Goal: Use online tool/utility: Utilize a website feature to perform a specific function

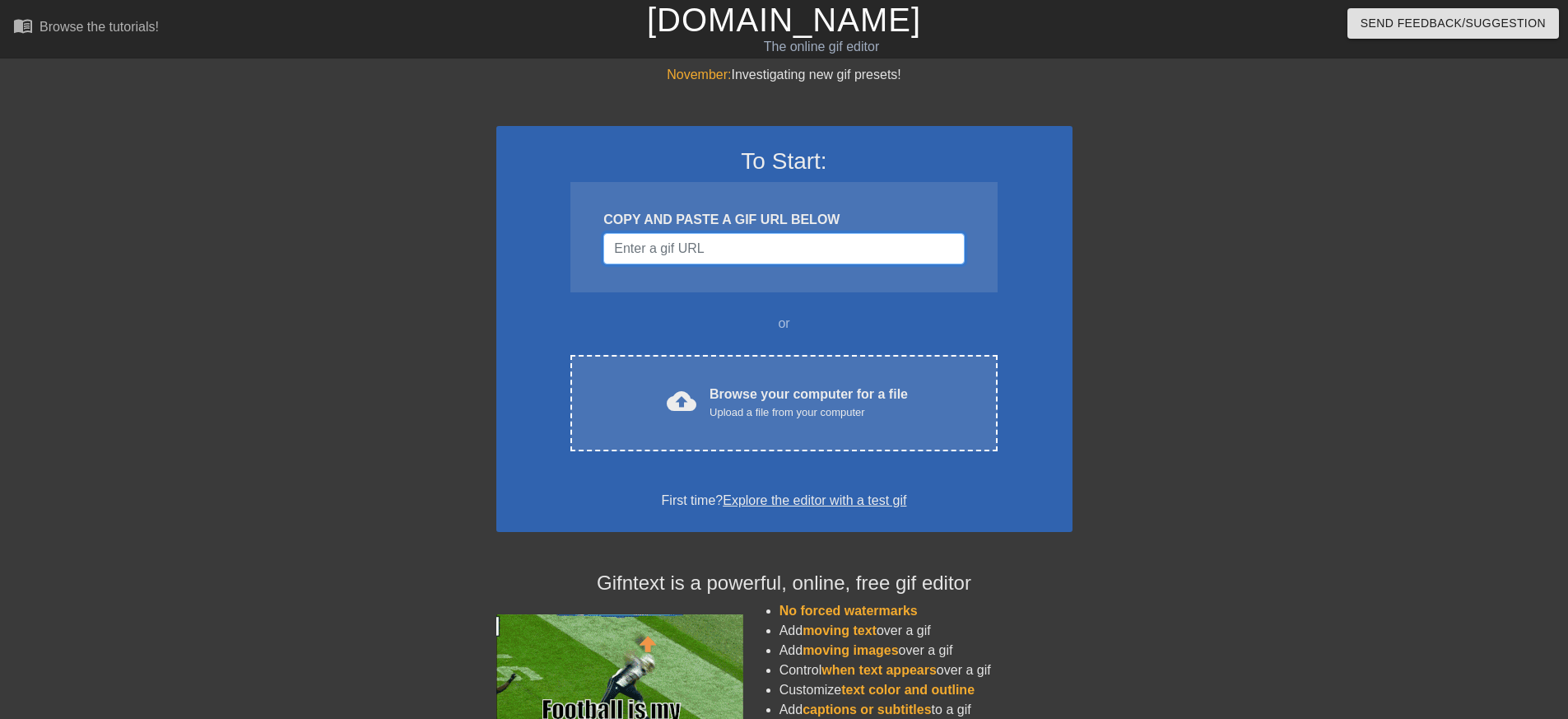
click at [815, 260] on input "Username" at bounding box center [784, 249] width 361 height 31
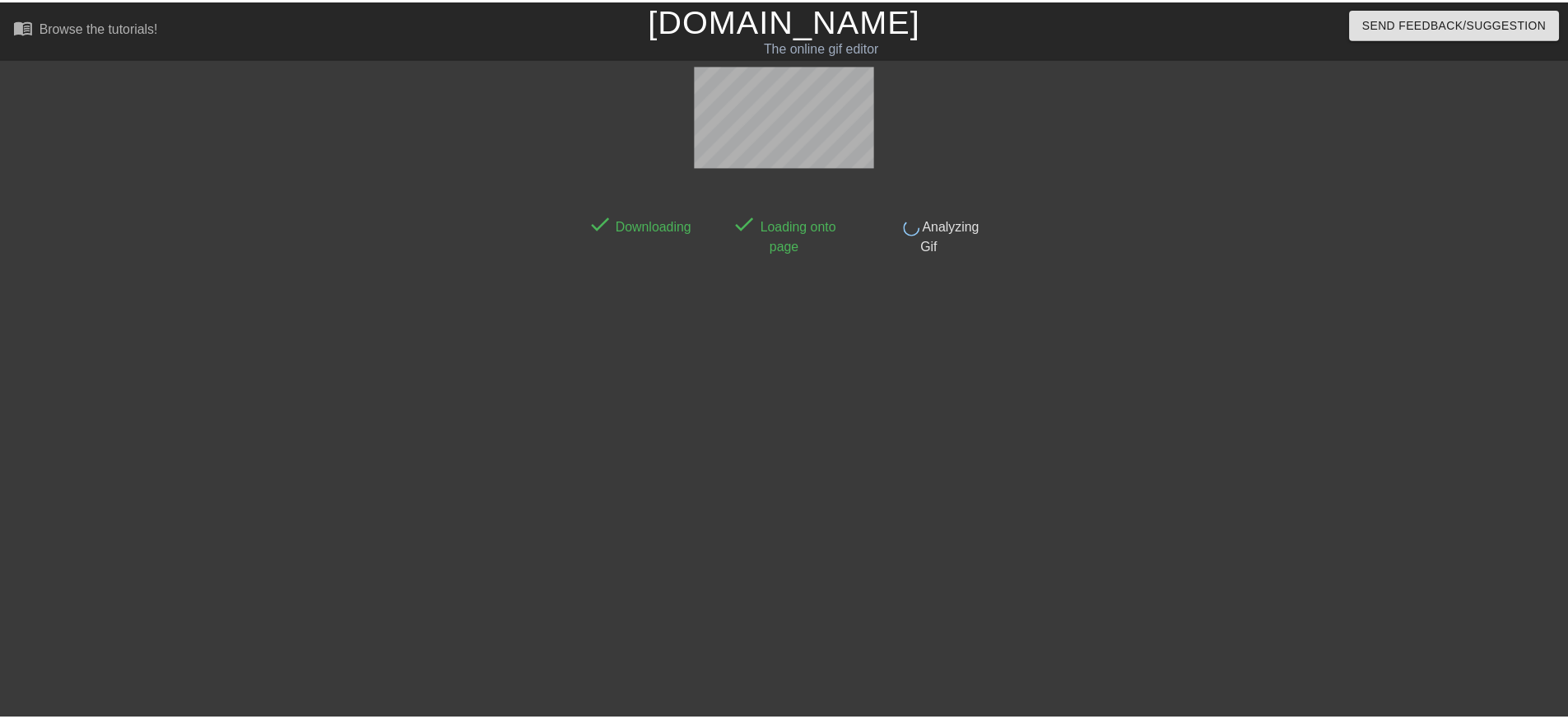
scroll to position [15, 0]
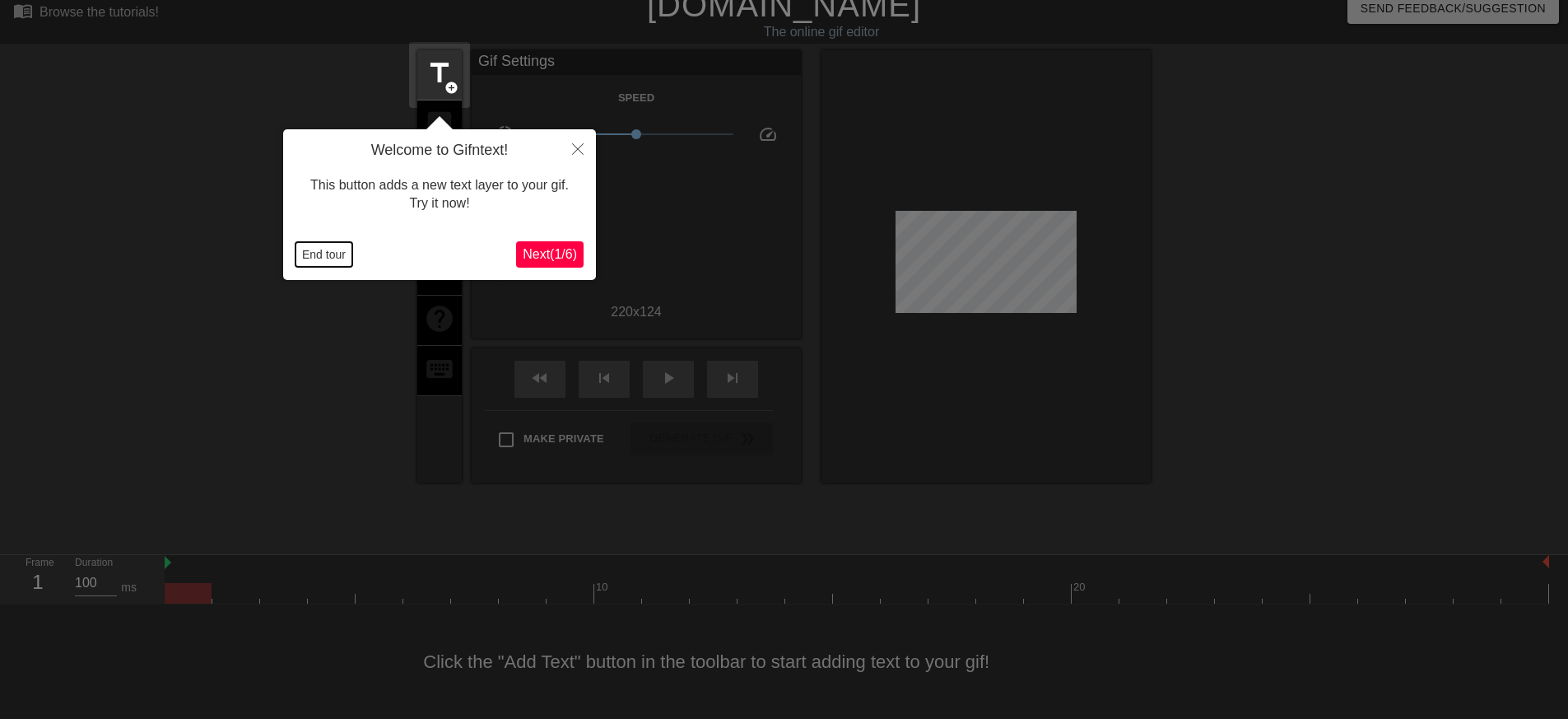
click at [326, 261] on button "End tour" at bounding box center [324, 254] width 57 height 24
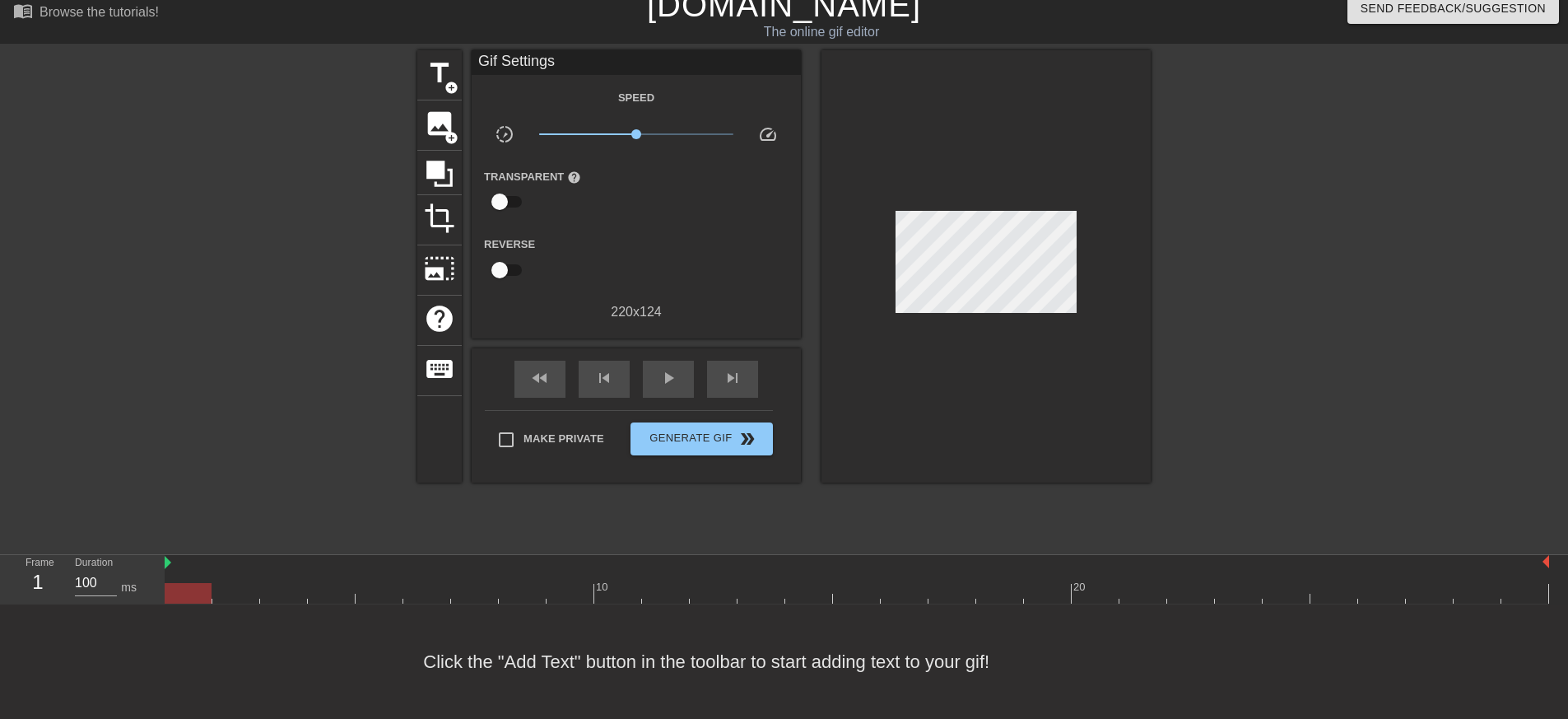
drag, startPoint x: 635, startPoint y: 246, endPoint x: 524, endPoint y: 189, distance: 124.8
click at [635, 246] on div at bounding box center [581, 260] width 109 height 52
click at [427, 65] on span "title" at bounding box center [440, 73] width 31 height 31
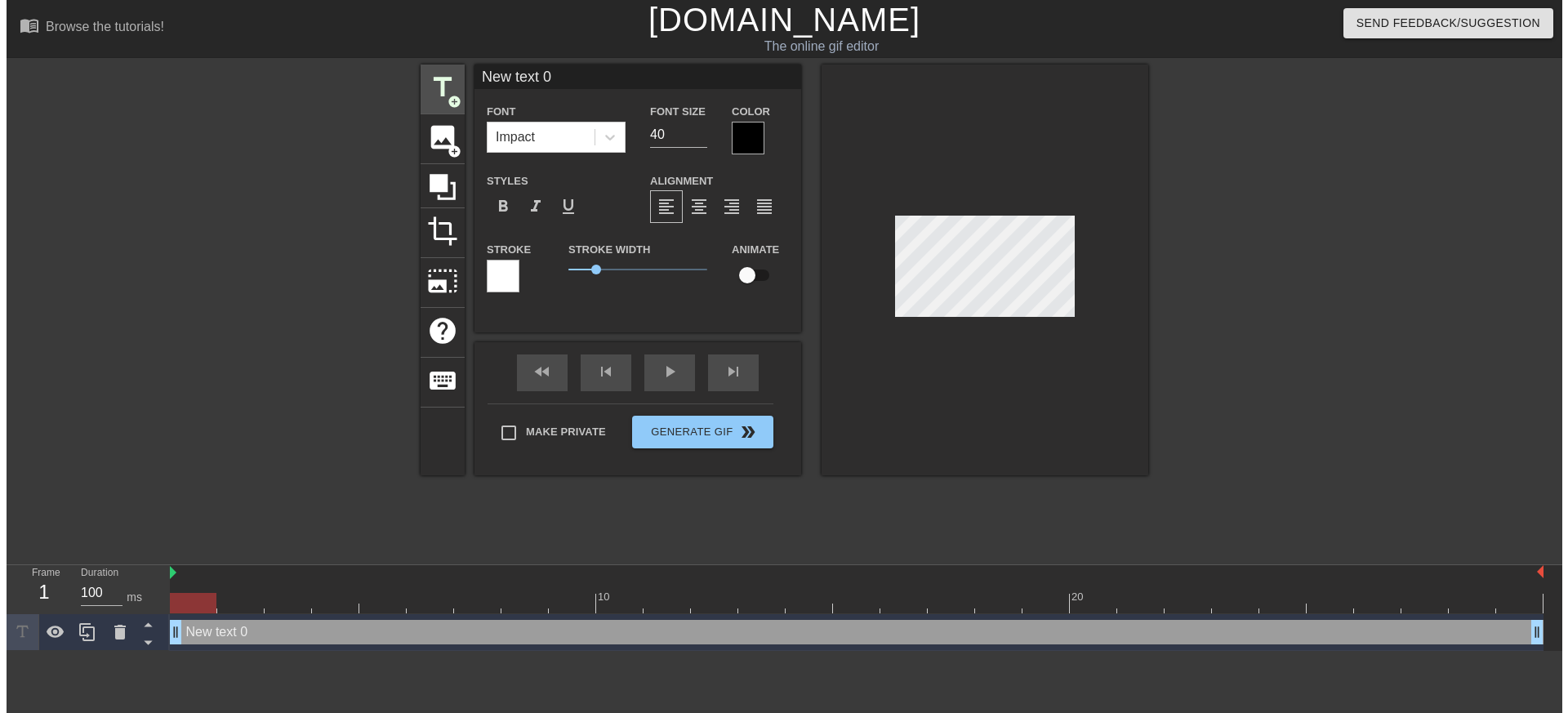
scroll to position [0, 0]
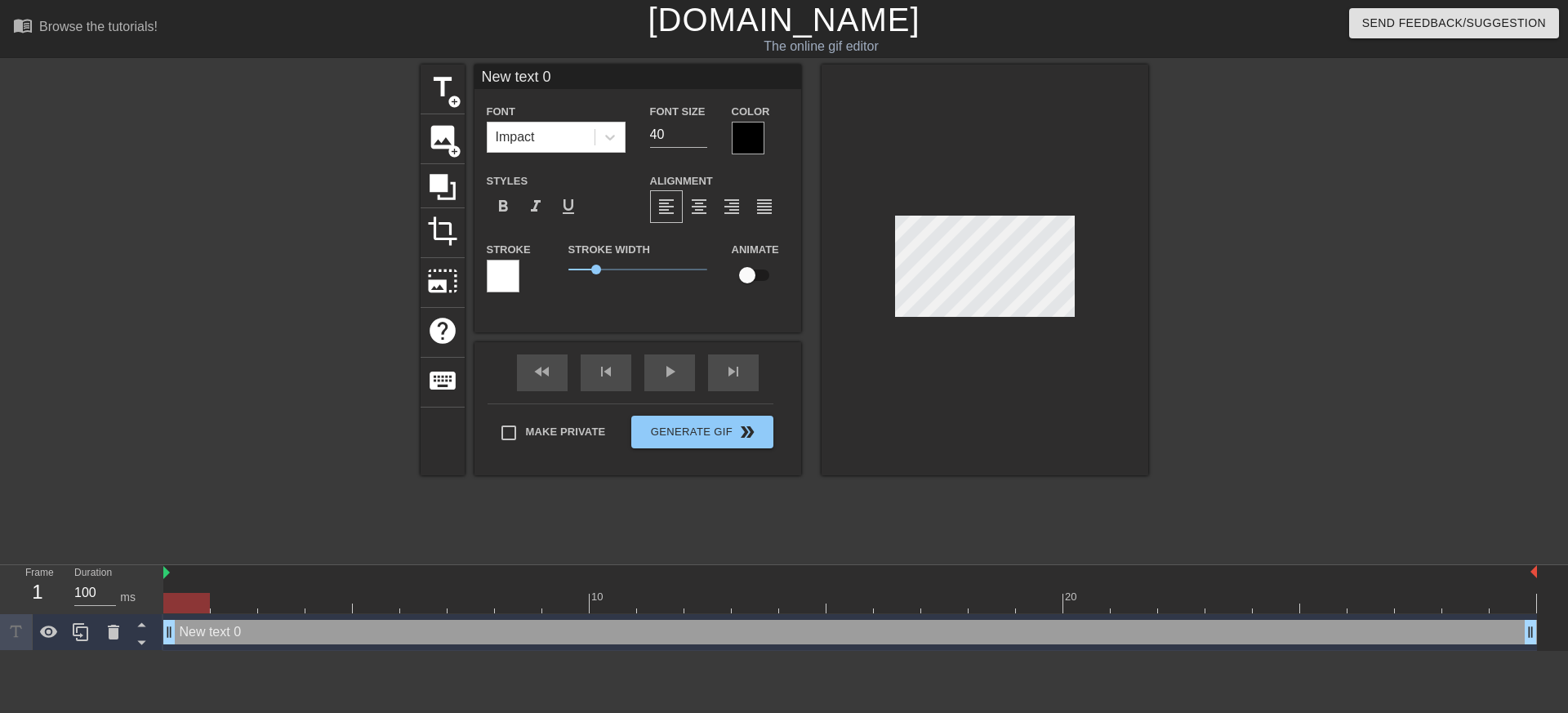
type input "NNew text 0"
type textarea "NNew text 0"
type input "NNiew text 0"
type textarea "NNiew text 0"
type input "NNicew text 0"
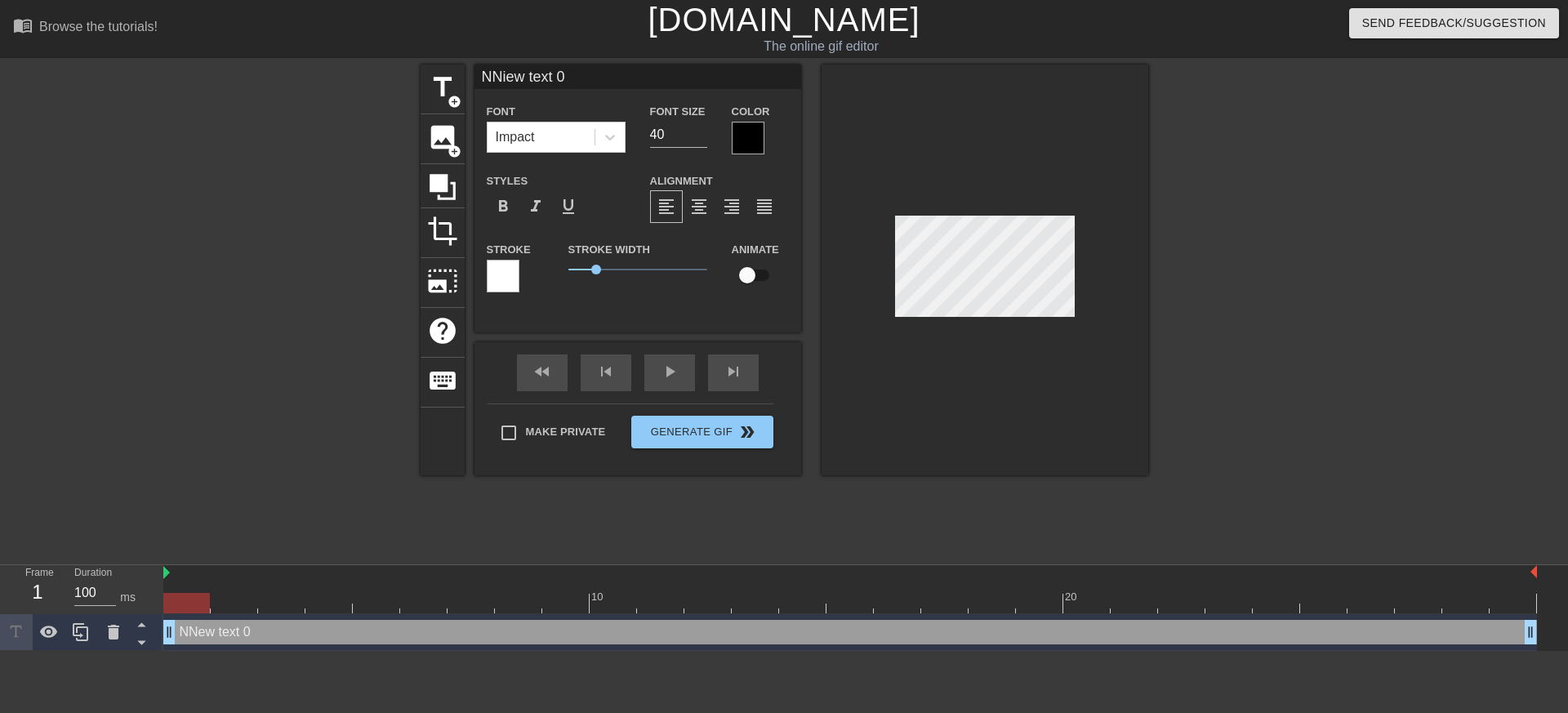
type textarea "NNicew text 0"
type input "NNickew text 0"
type textarea "NNickew text 0"
type input "NNicew text 0"
type textarea "NNicew text 0"
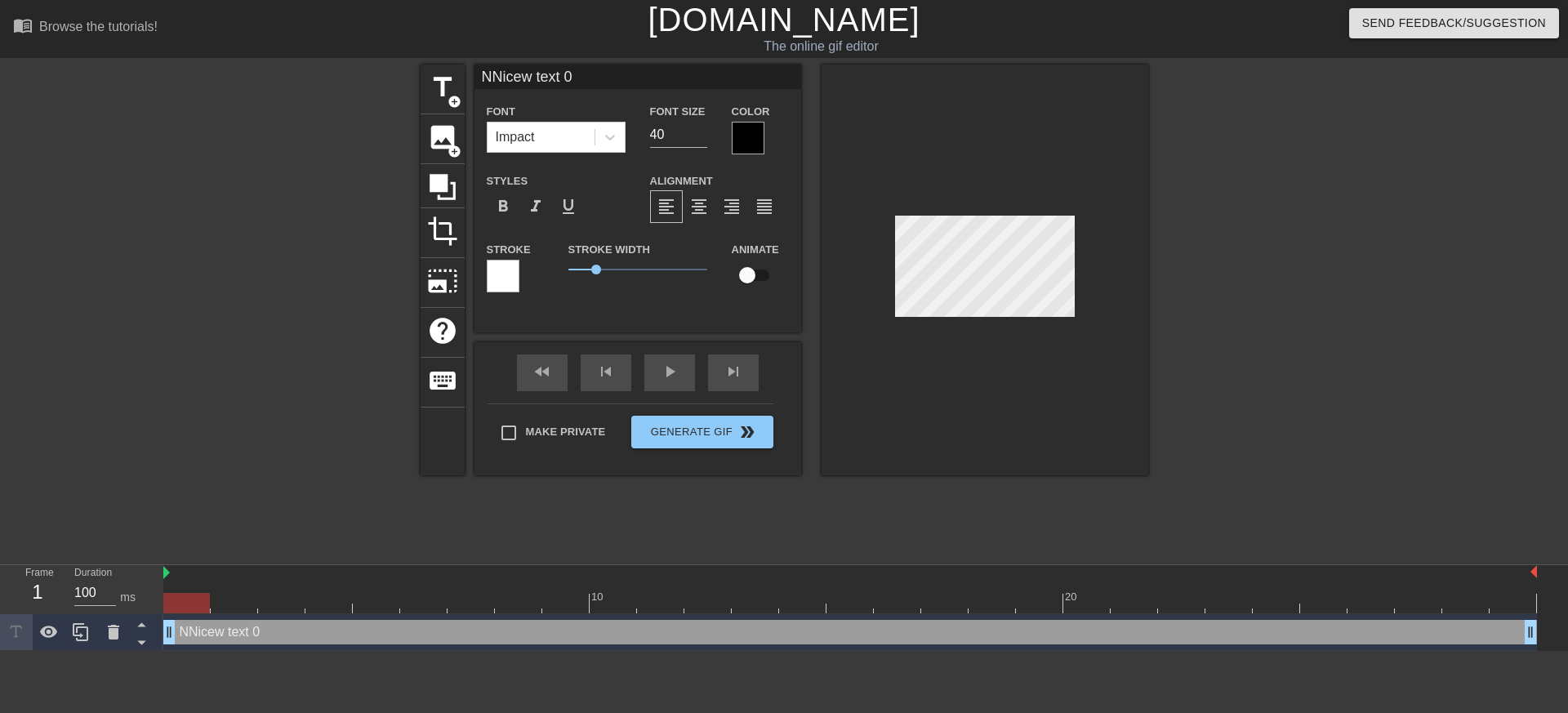
type input "NNiew text 0"
type textarea "NNiew text 0"
type input "NNew text 0"
type textarea "NNew text 0"
type input "New text 0"
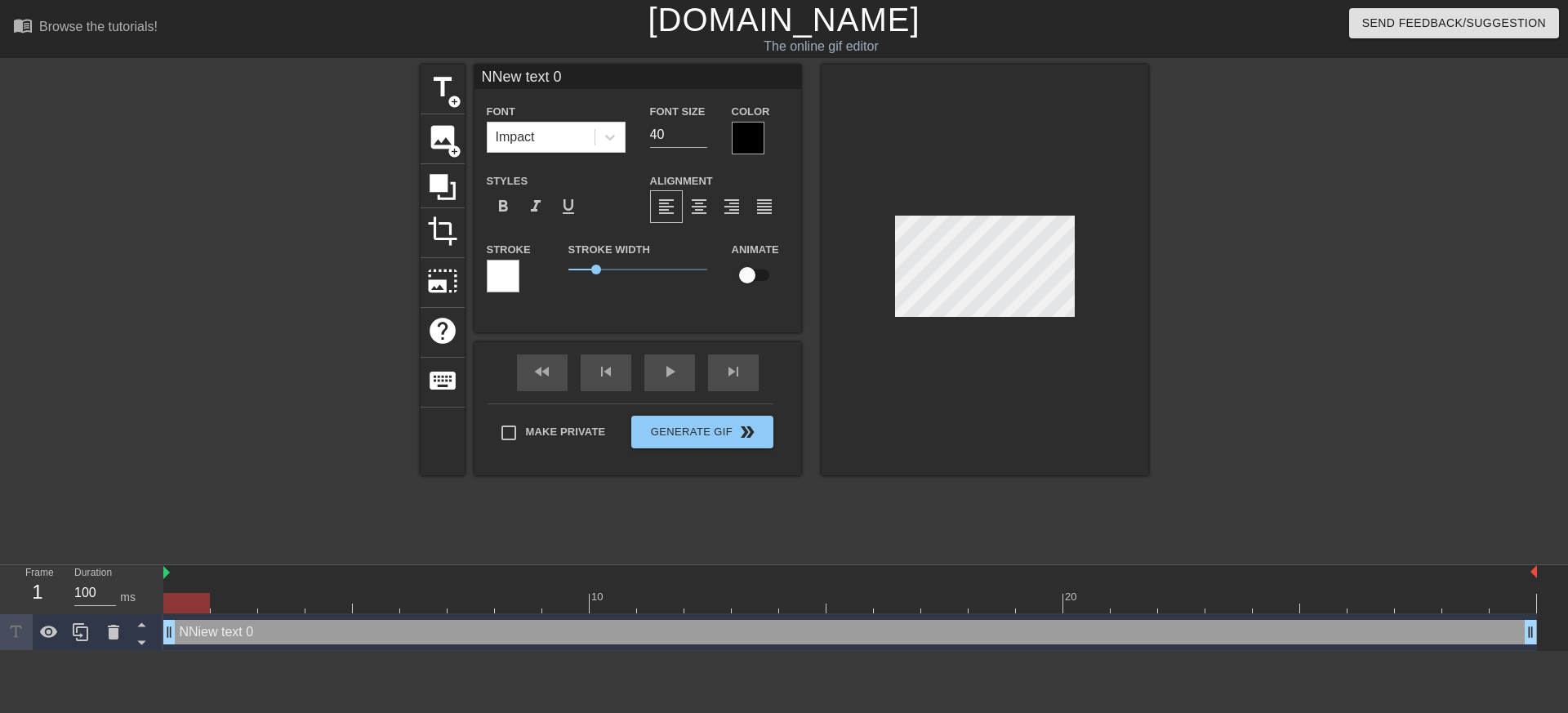
type textarea "New text 0"
type input "ew text 0"
type textarea "ew text 0"
type input "B"
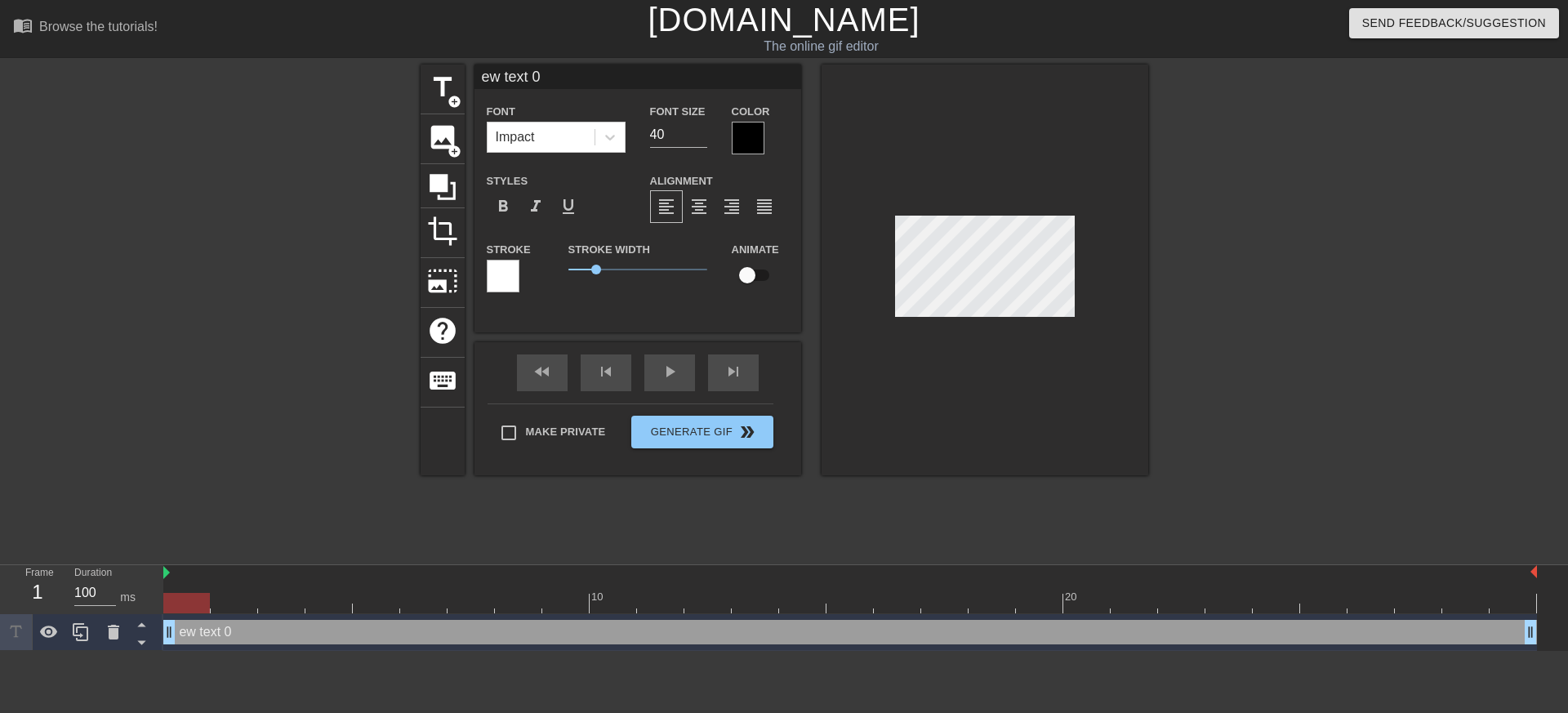
type textarea "B"
type input "Bi"
type textarea "Bi"
type input "B"
type textarea "B"
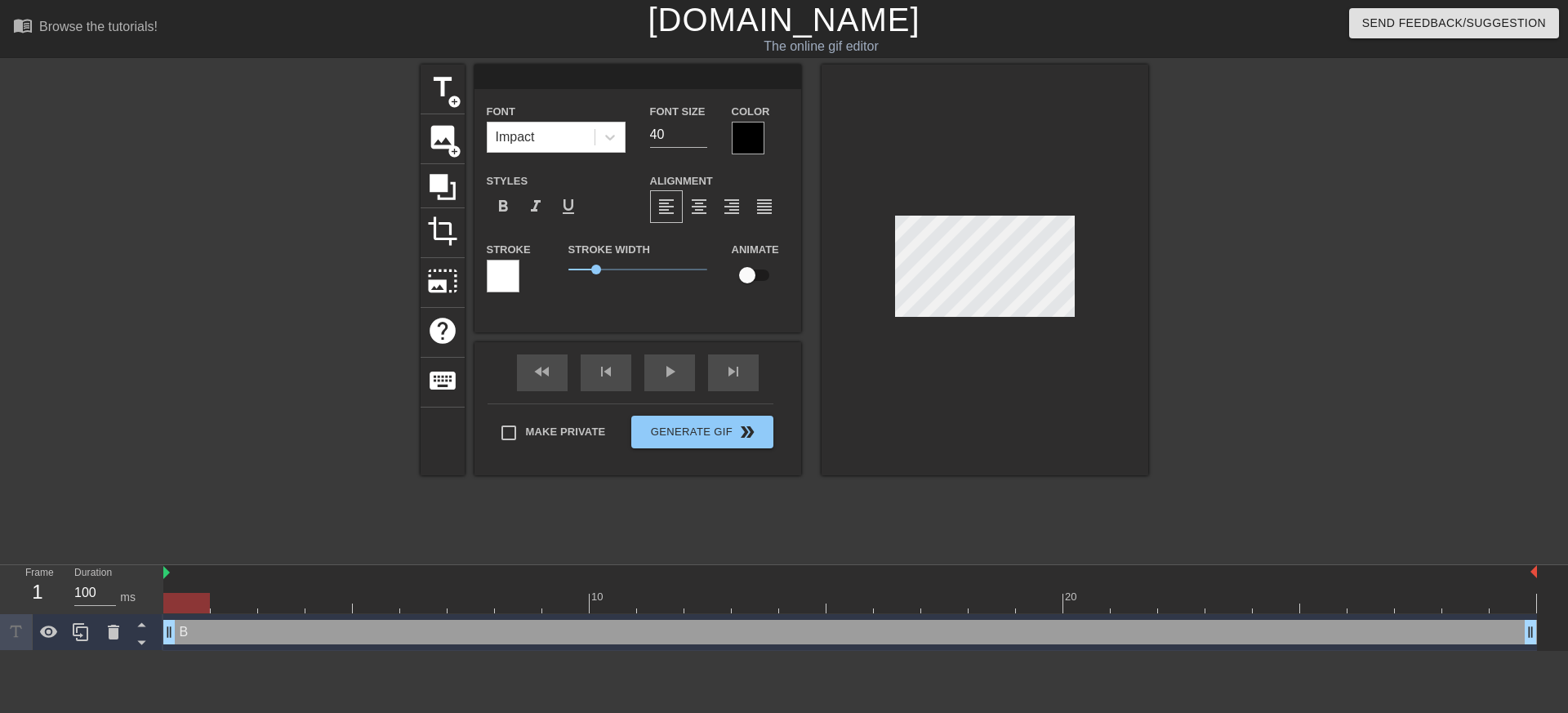
type input "N"
type textarea "N"
type input "Ni"
type textarea "Ni"
type input "Nic"
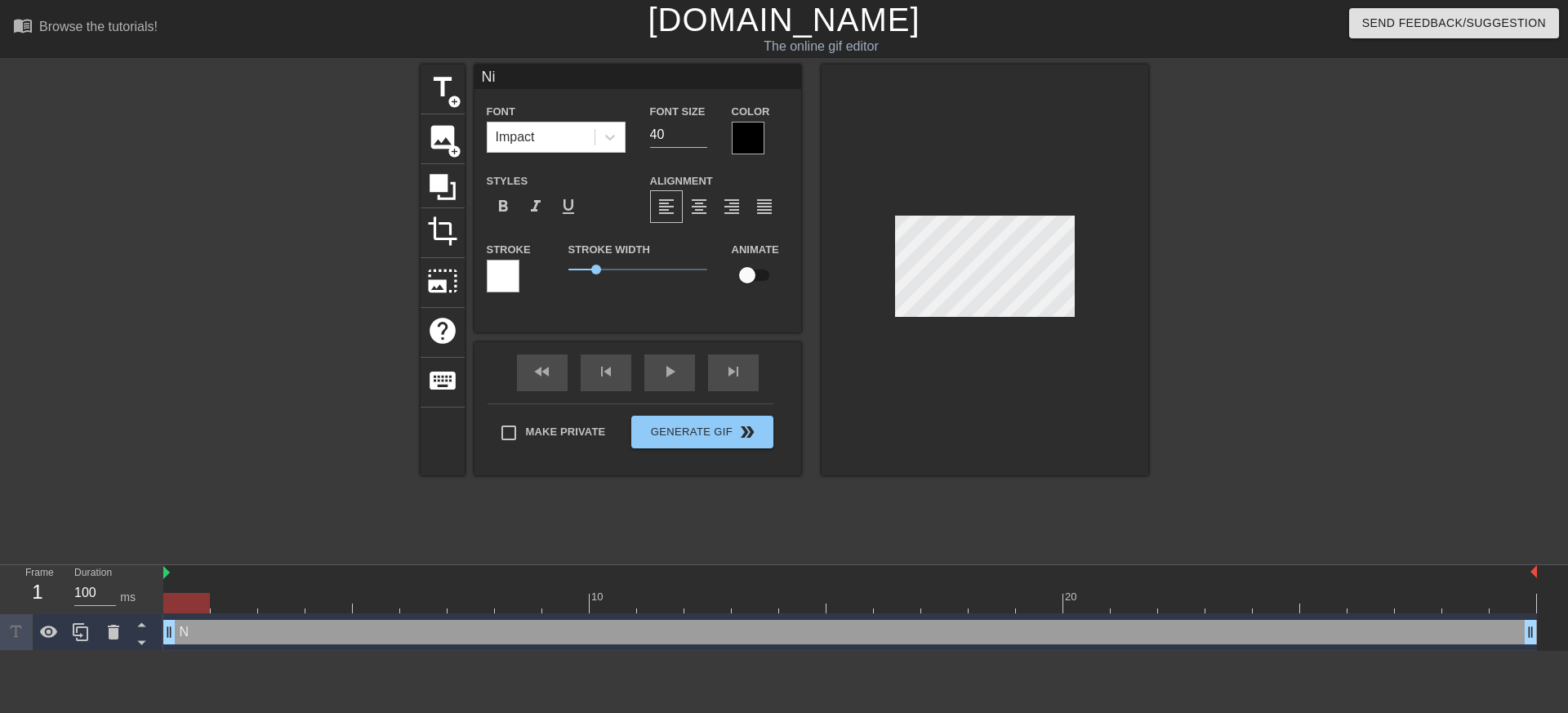
type textarea "Nic"
type input "[PERSON_NAME]"
type textarea "[PERSON_NAME]"
click at [736, 139] on div at bounding box center [748, 138] width 33 height 33
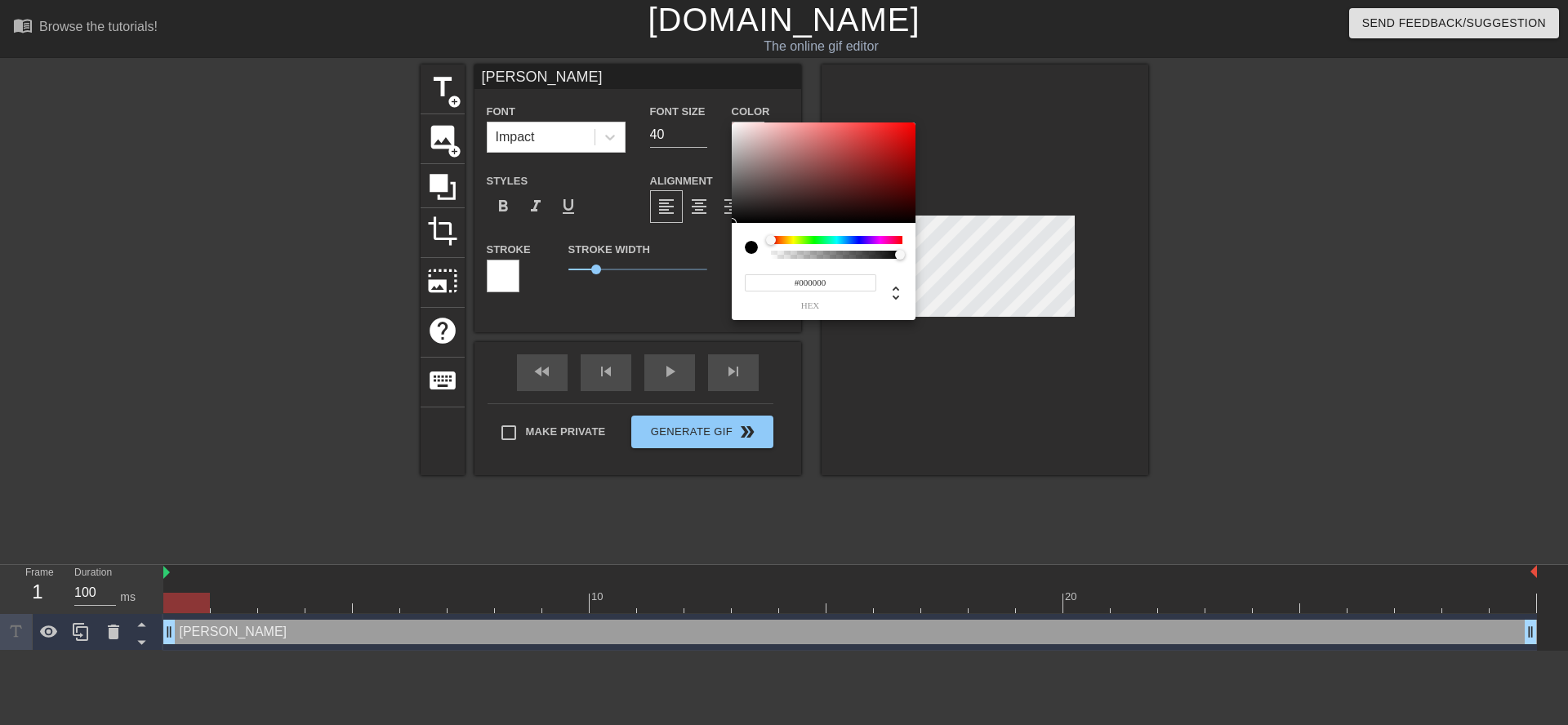
click at [795, 239] on div at bounding box center [837, 240] width 132 height 8
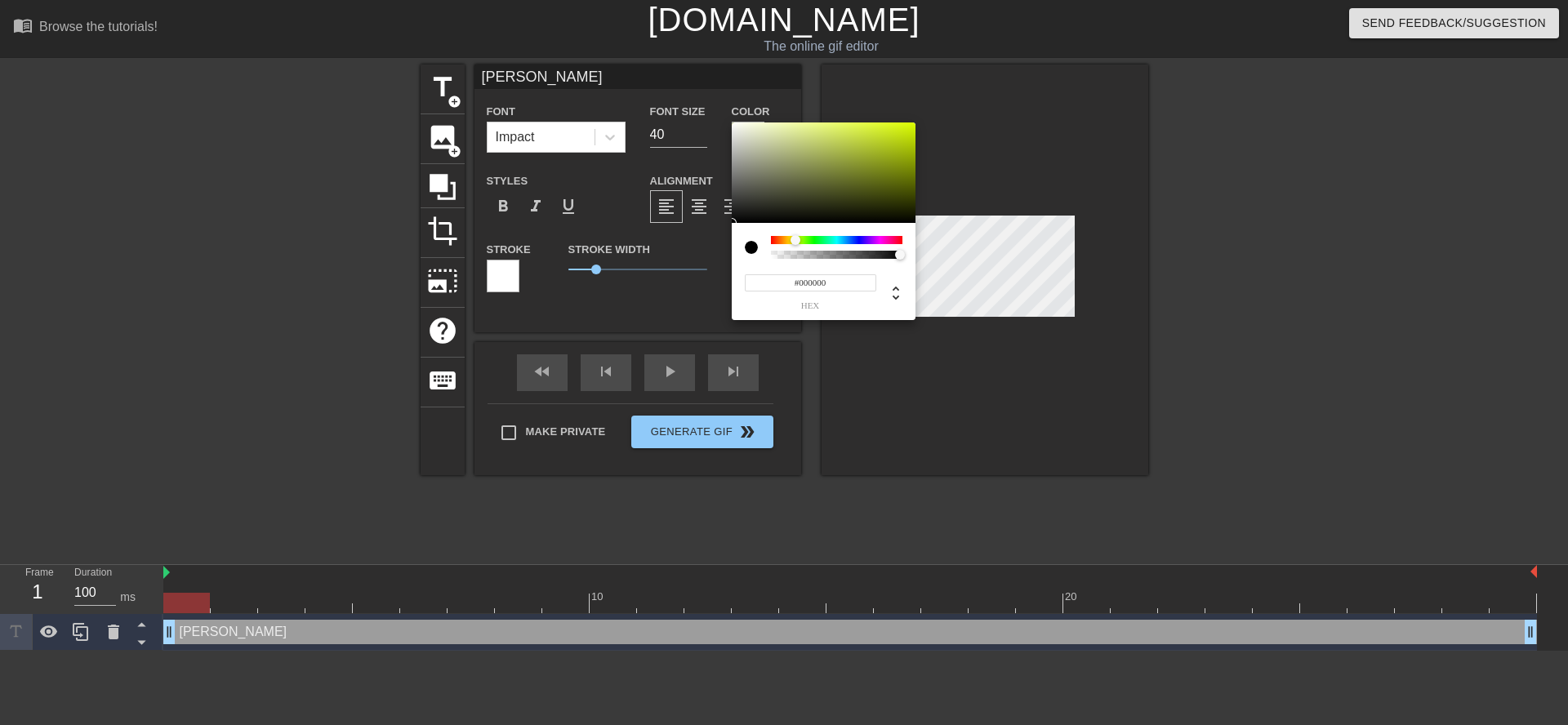
click at [804, 241] on div at bounding box center [800, 241] width 10 height 10
click at [805, 242] on div at bounding box center [800, 241] width 10 height 10
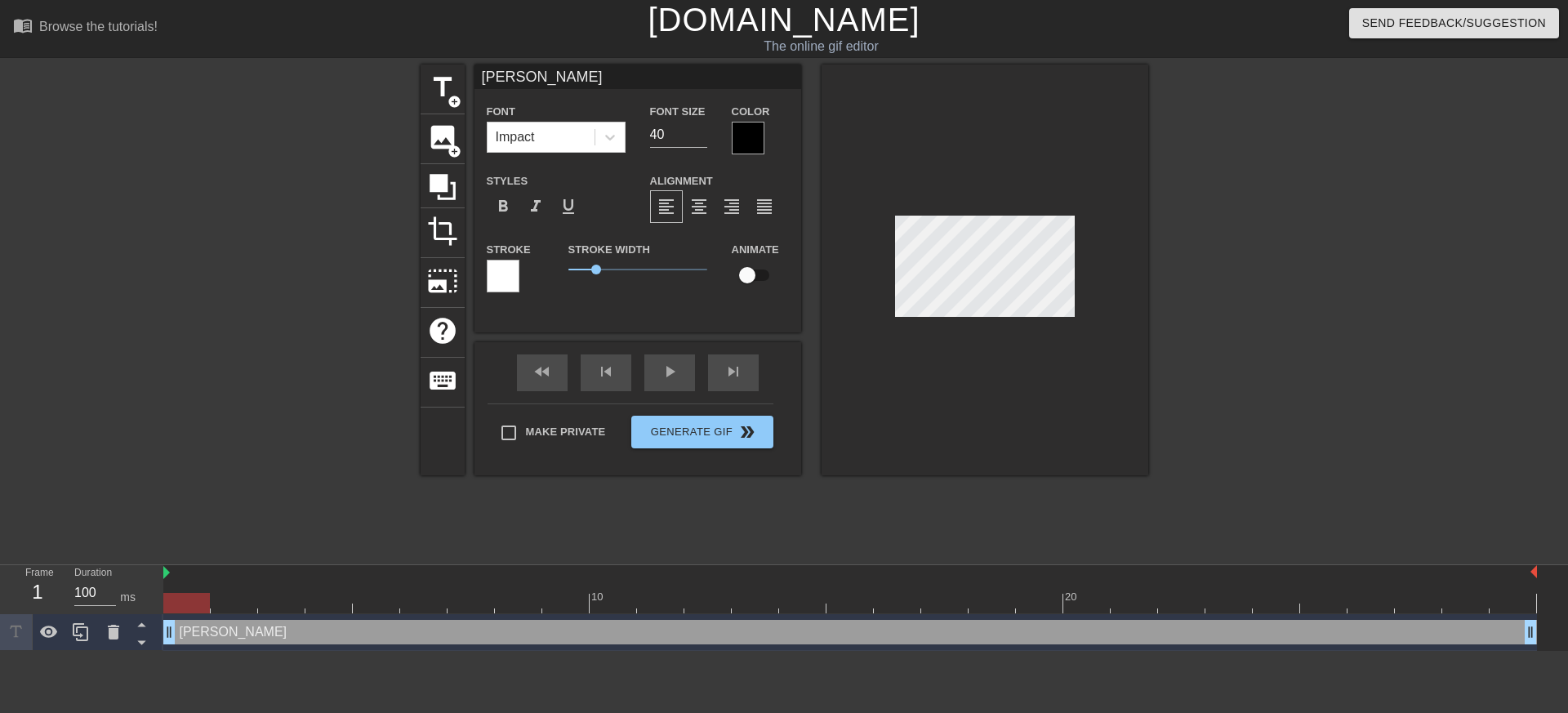
click at [578, 118] on div "Font Impact" at bounding box center [555, 127] width 138 height 51
click at [593, 134] on div "Impact" at bounding box center [541, 137] width 107 height 29
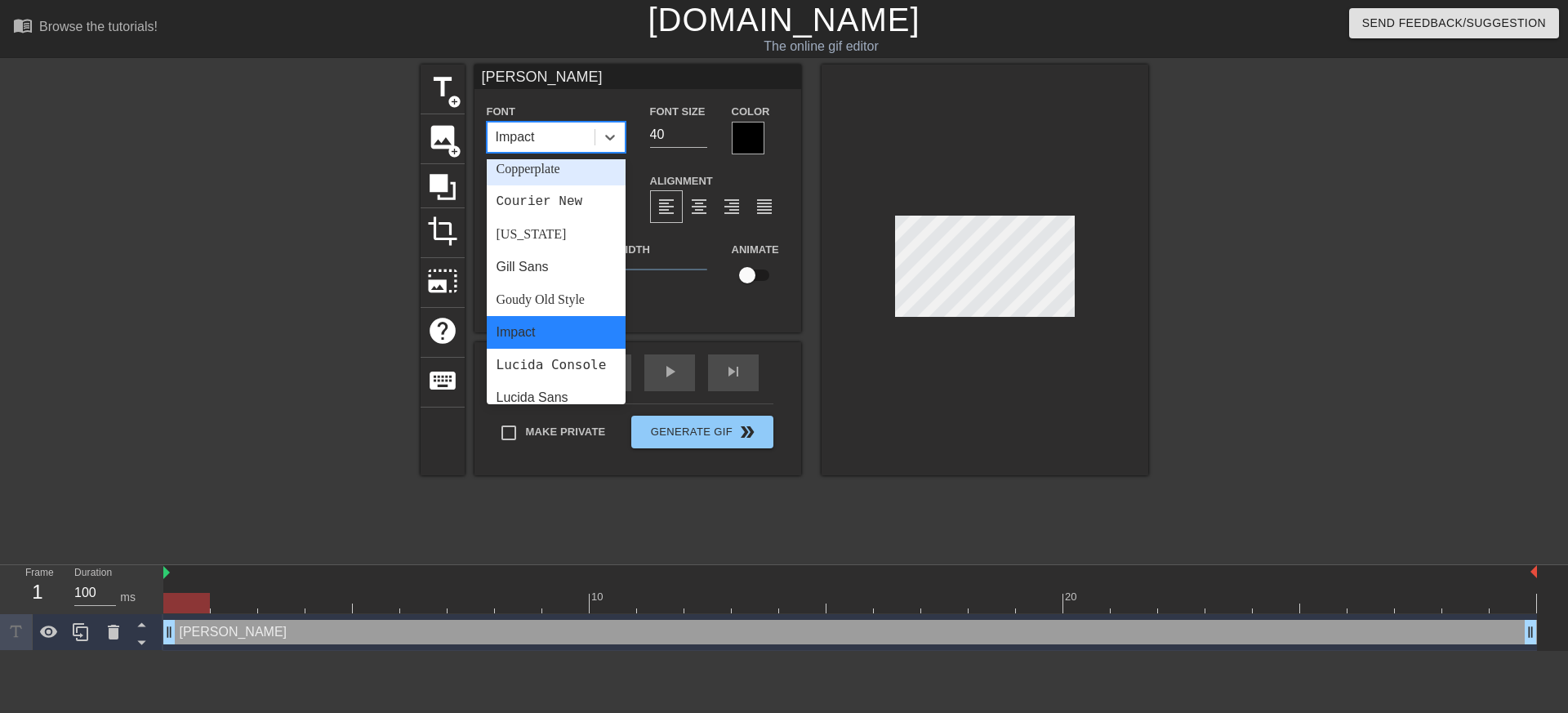
scroll to position [584, 0]
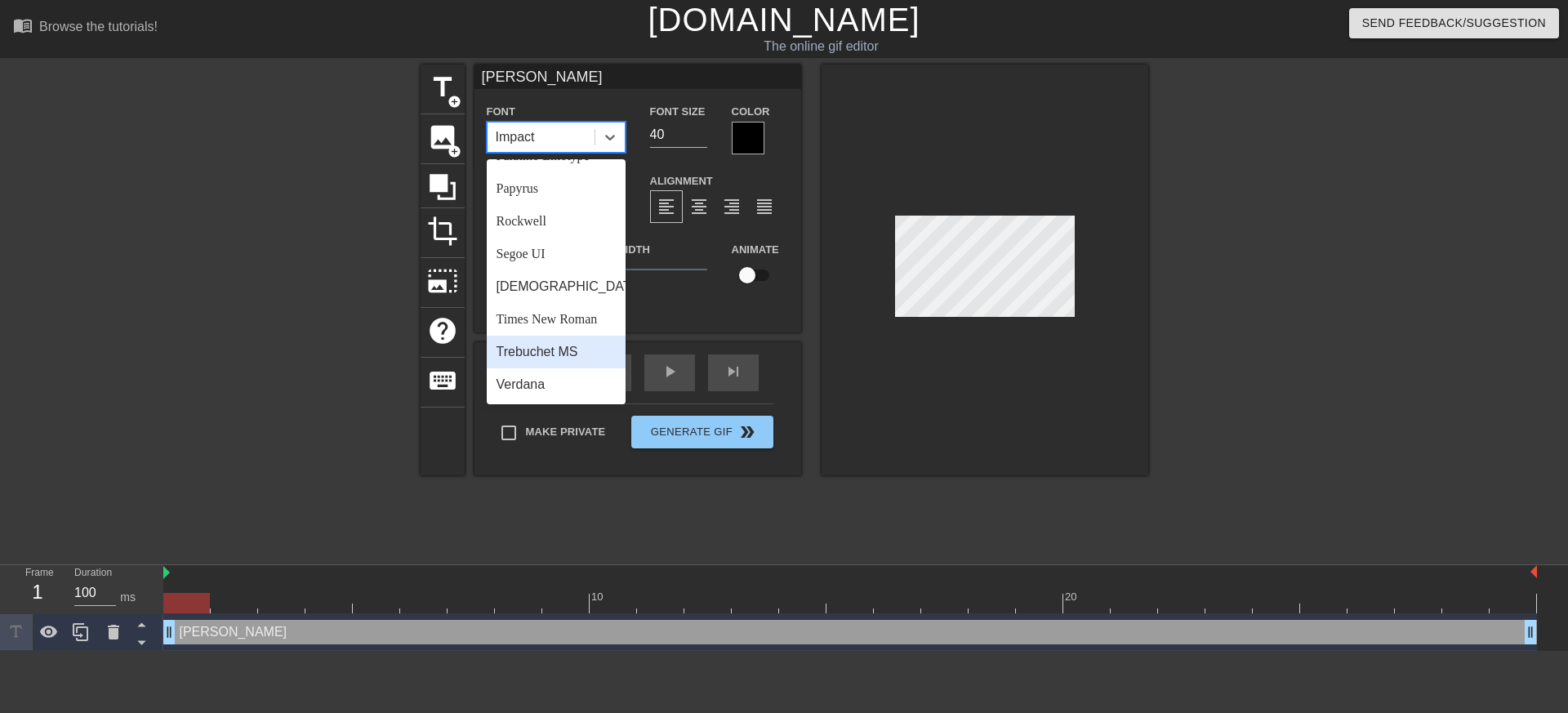
click at [590, 353] on div "Trebuchet MS" at bounding box center [555, 352] width 138 height 33
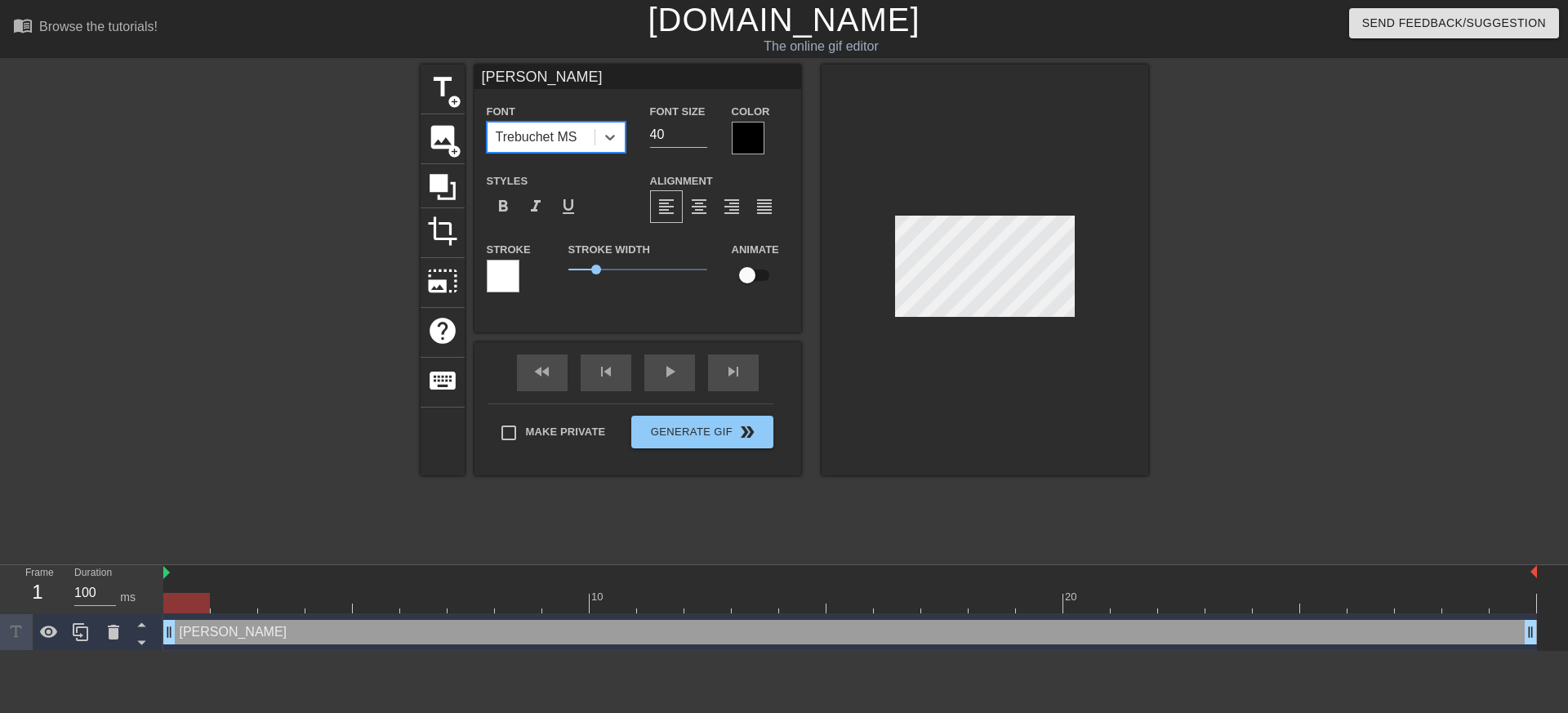
click at [577, 138] on div "Trebuchet MS" at bounding box center [541, 137] width 107 height 29
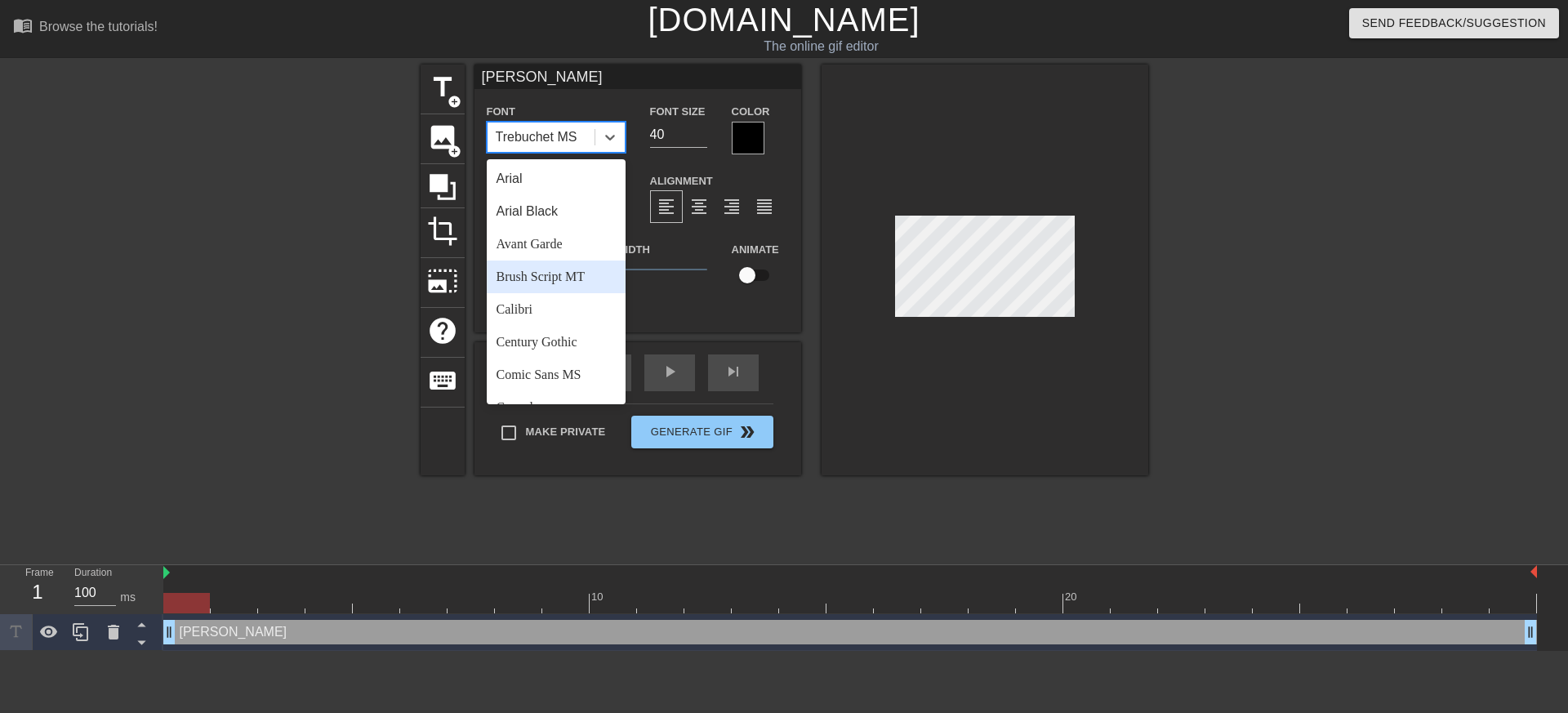
click at [691, 259] on div "Stroke Width 1" at bounding box center [637, 273] width 163 height 68
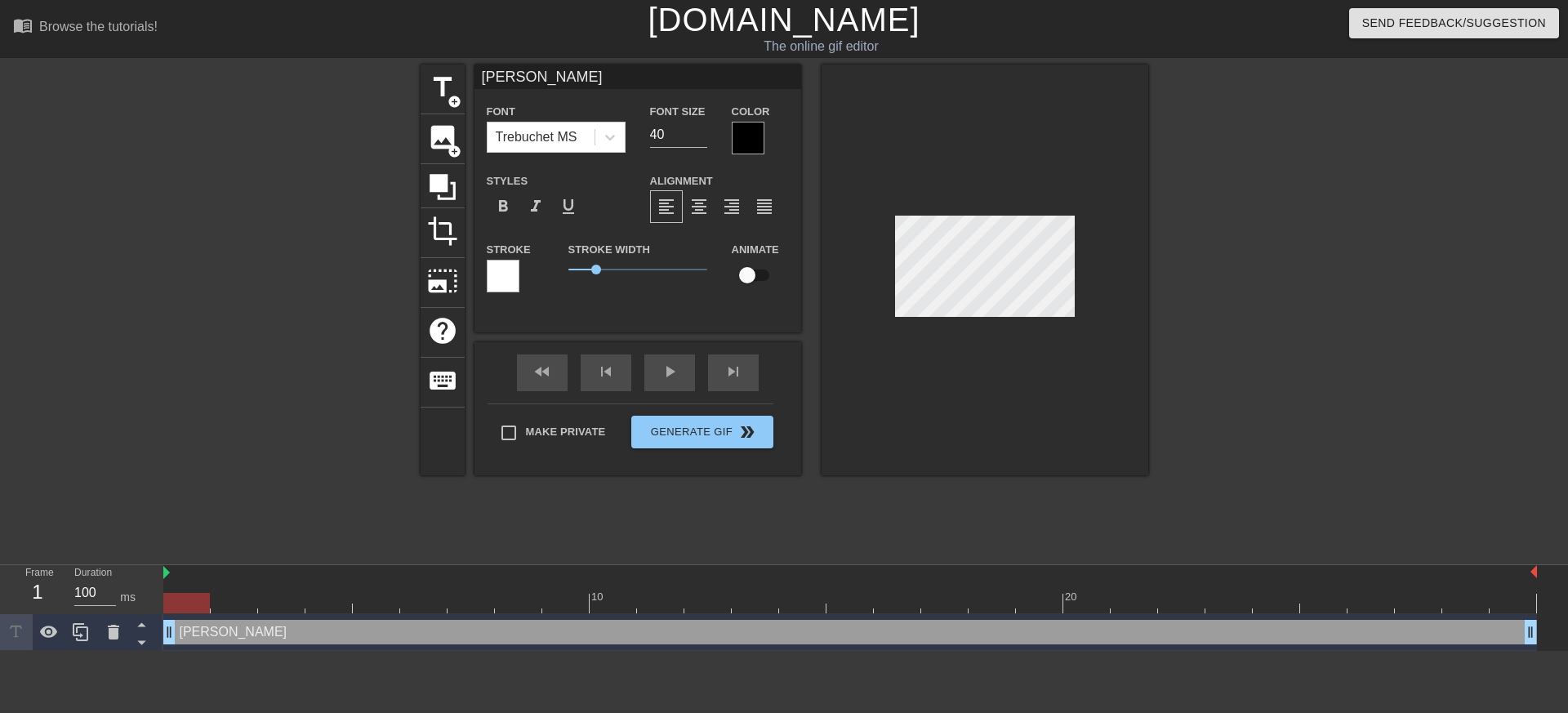
click at [583, 268] on span "1" at bounding box center [636, 269] width 138 height 19
drag, startPoint x: 593, startPoint y: 268, endPoint x: 533, endPoint y: 269, distance: 60.0
click at [534, 269] on div "Stroke Stroke Width 0 Animate" at bounding box center [637, 273] width 327 height 68
drag, startPoint x: 586, startPoint y: 267, endPoint x: 656, endPoint y: 273, distance: 70.3
click at [656, 273] on span "3.15" at bounding box center [636, 269] width 138 height 19
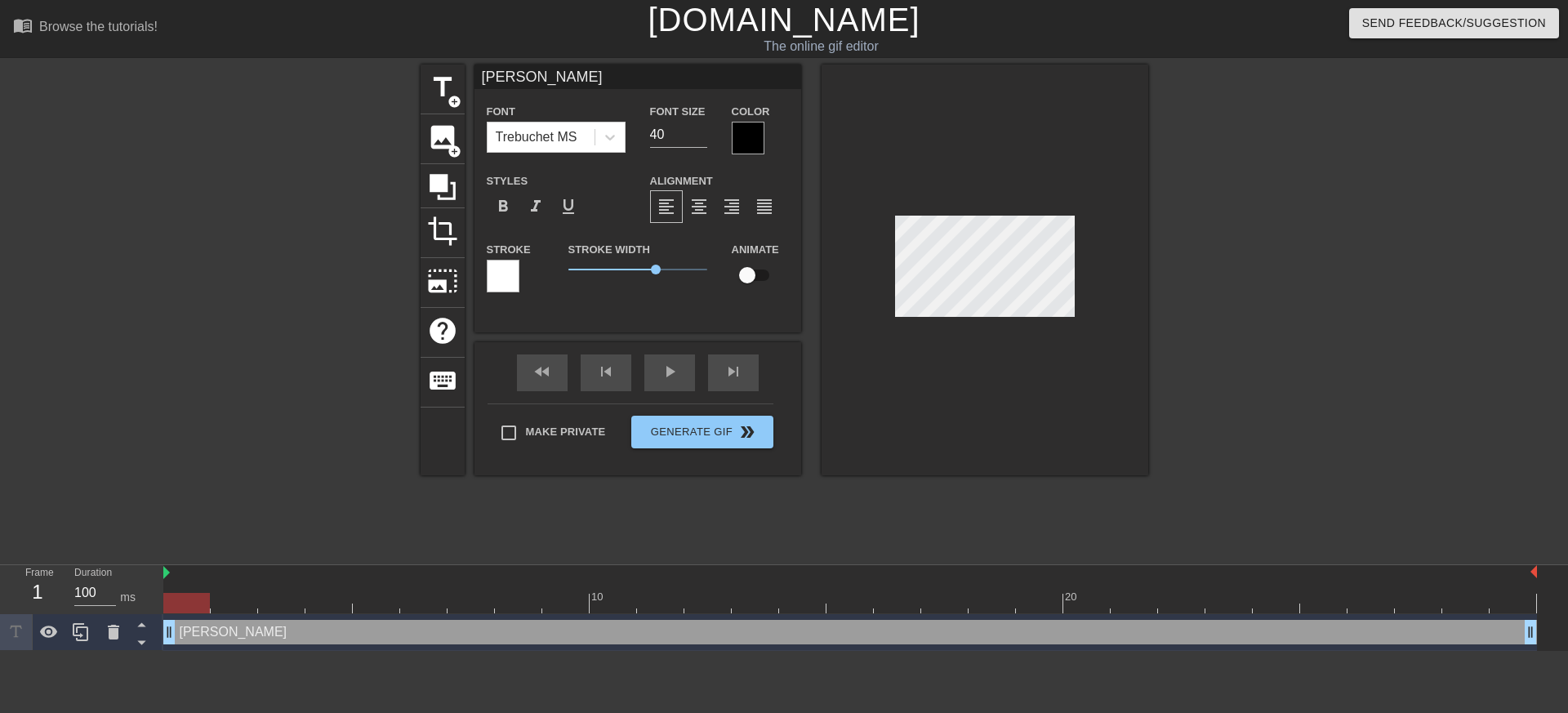
click at [754, 134] on div at bounding box center [748, 138] width 33 height 33
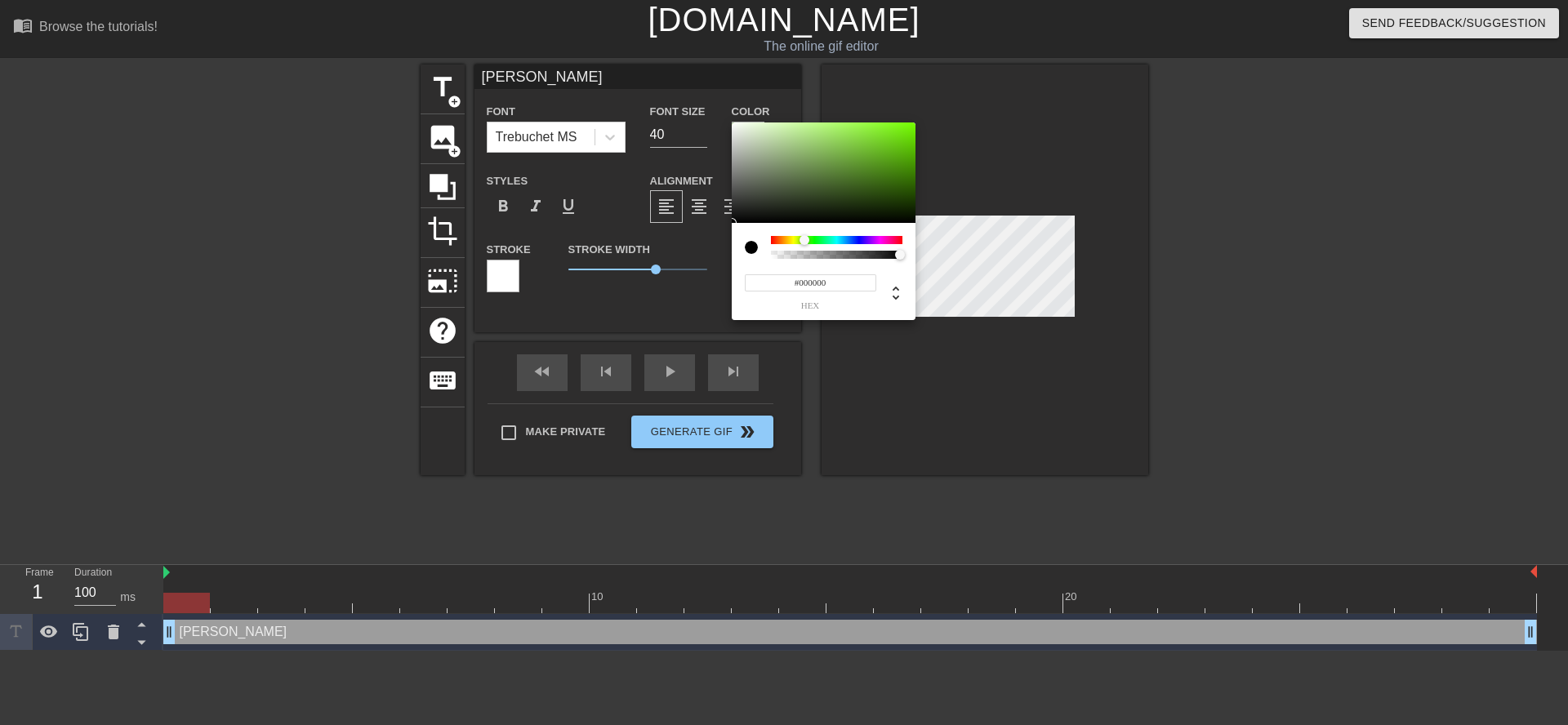
click at [804, 243] on div at bounding box center [837, 240] width 132 height 8
click at [812, 286] on input "#000000" at bounding box center [811, 284] width 132 height 17
click at [787, 259] on div "#000000 hex" at bounding box center [823, 285] width 158 height 51
type input "0"
click at [788, 257] on div at bounding box center [836, 255] width 127 height 8
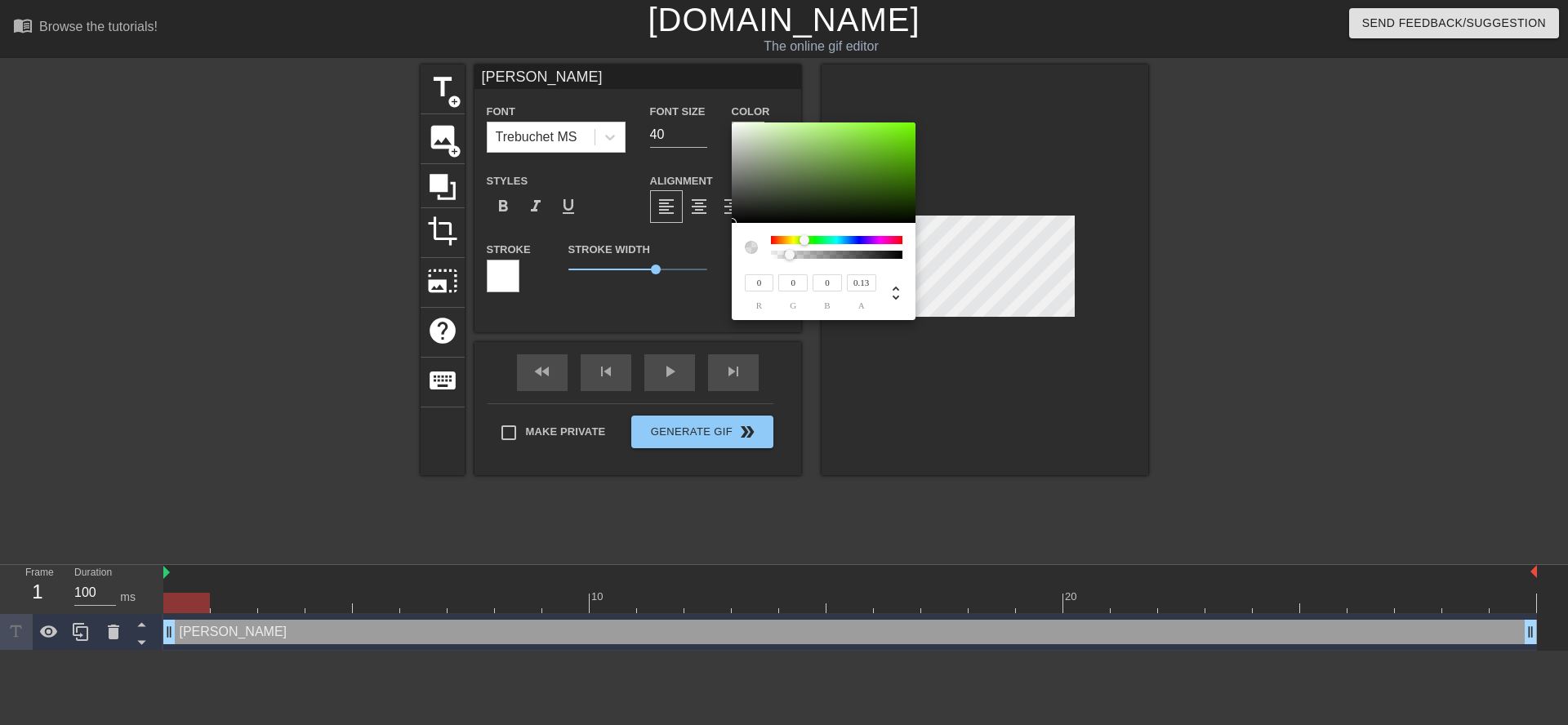
type input "0.11"
click at [786, 255] on div at bounding box center [789, 255] width 10 height 10
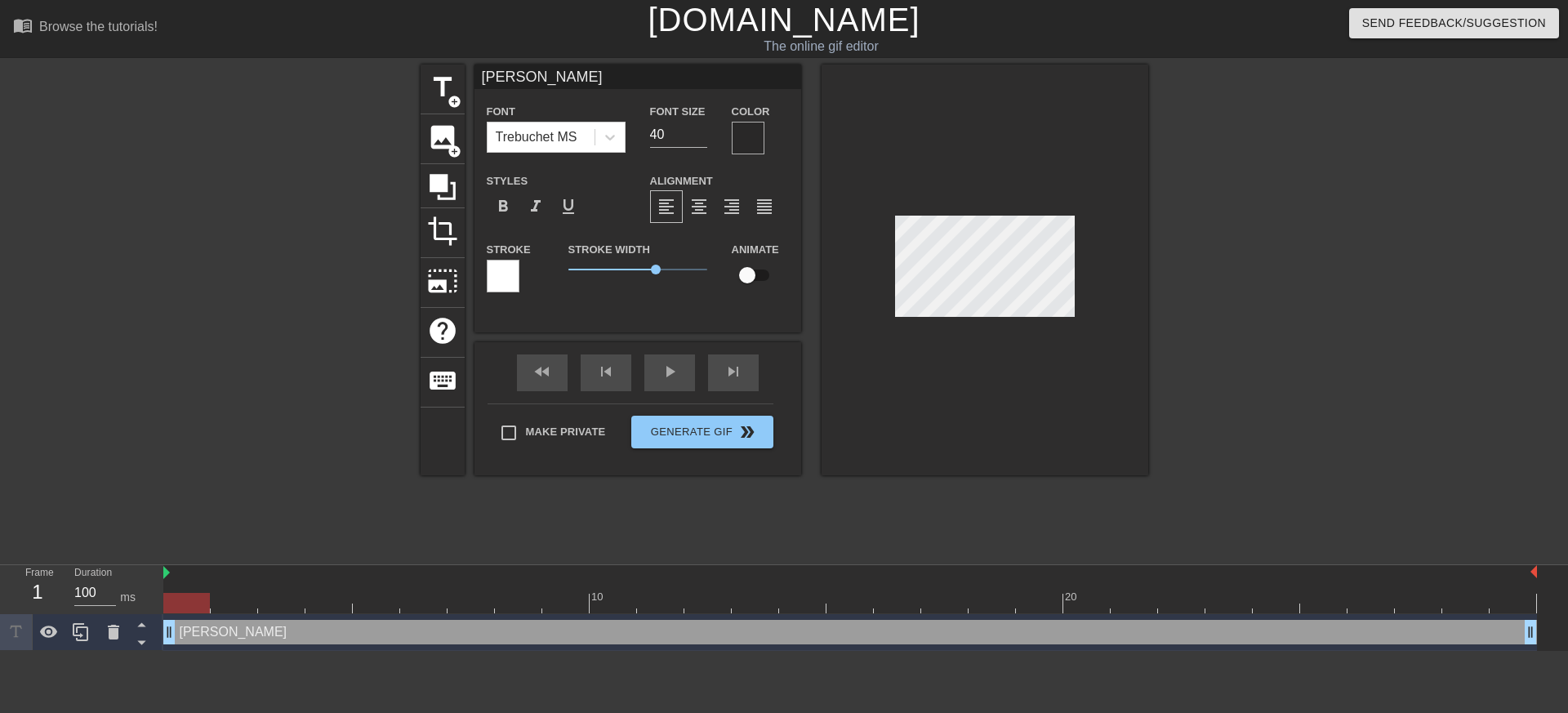
click at [761, 273] on input "checkbox" at bounding box center [747, 275] width 93 height 31
click at [761, 273] on input "checkbox" at bounding box center [762, 275] width 93 height 31
checkbox input "false"
drag, startPoint x: 650, startPoint y: 264, endPoint x: 562, endPoint y: 270, distance: 88.2
click at [631, 267] on span "2.35" at bounding box center [636, 269] width 138 height 19
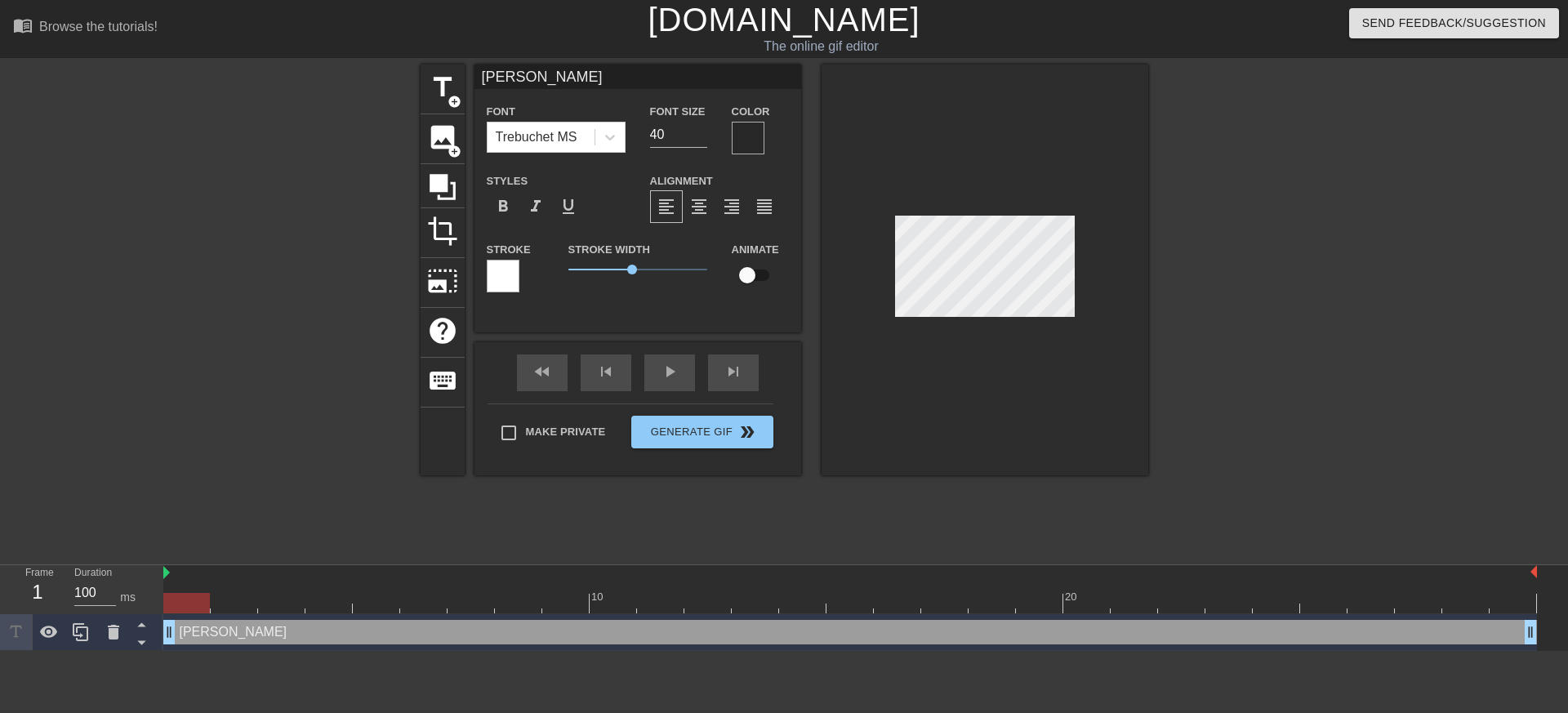
click at [521, 270] on div "Stroke" at bounding box center [515, 265] width 57 height 53
click at [513, 272] on div at bounding box center [503, 276] width 33 height 33
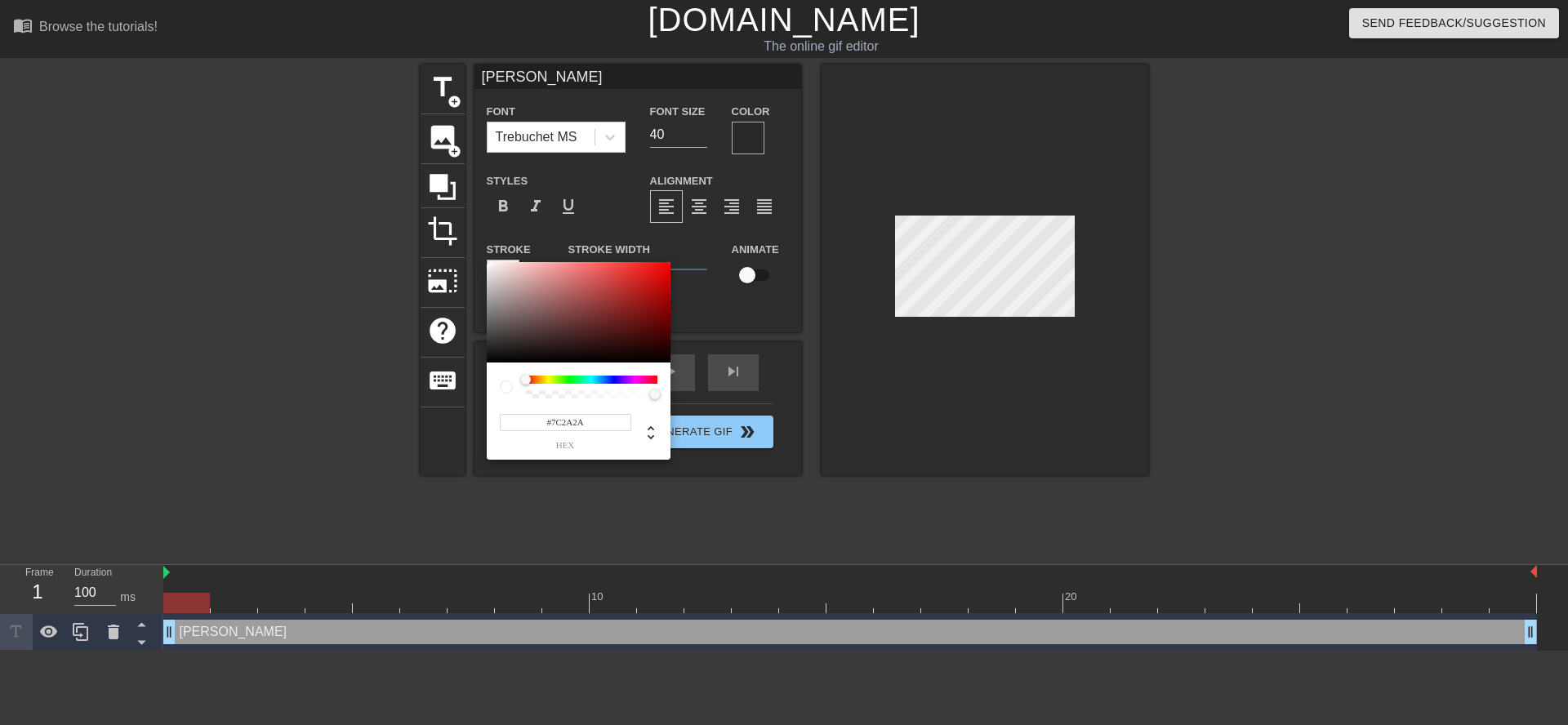
click at [608, 314] on div at bounding box center [578, 313] width 184 height 102
type input "#FF0000"
drag, startPoint x: 631, startPoint y: 299, endPoint x: 686, endPoint y: 219, distance: 97.1
click at [685, 219] on div "#FF0000 hex" at bounding box center [784, 362] width 1568 height 725
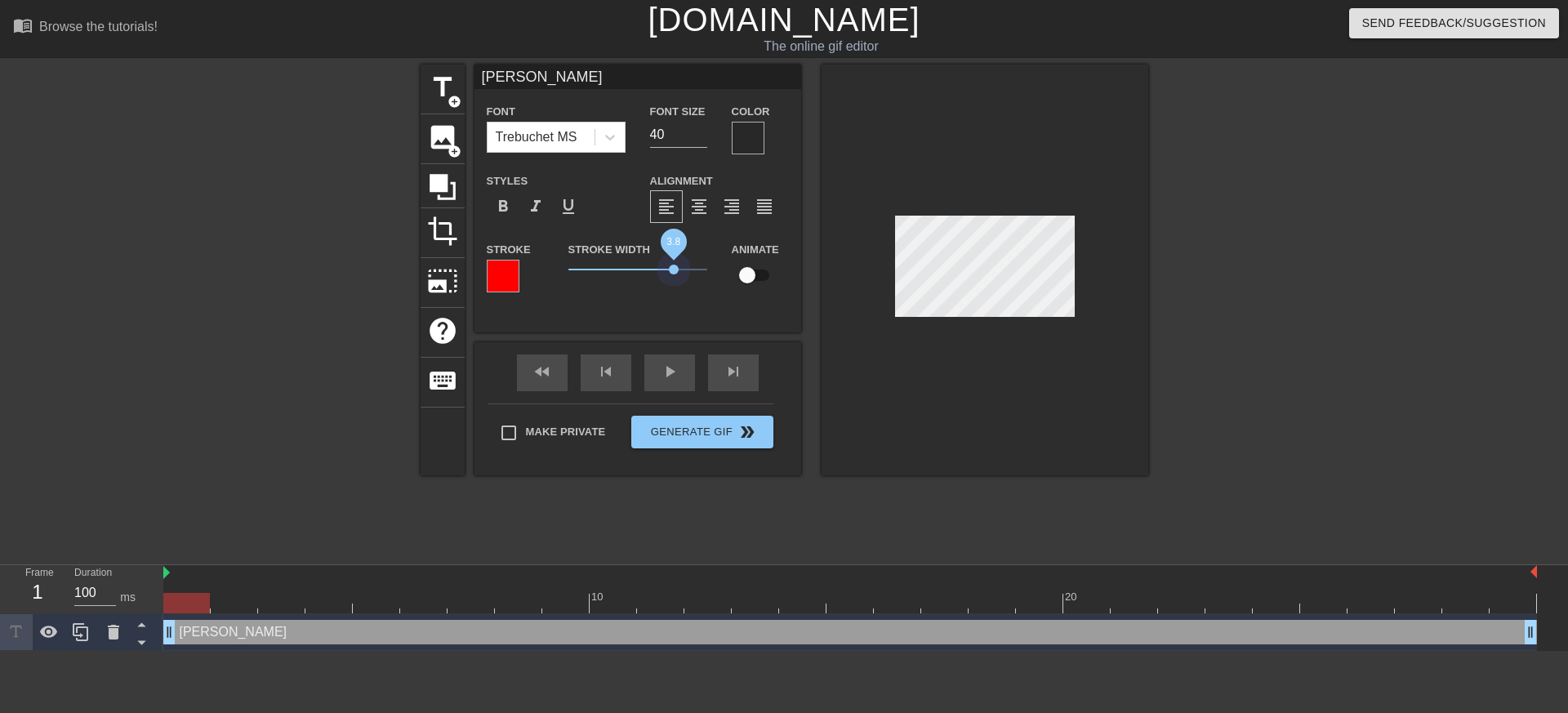
drag, startPoint x: 647, startPoint y: 263, endPoint x: 673, endPoint y: 265, distance: 26.1
click at [673, 265] on span "3.8" at bounding box center [636, 269] width 138 height 19
click at [696, 141] on input "39" at bounding box center [678, 134] width 57 height 26
click at [696, 138] on input "38" at bounding box center [678, 134] width 57 height 26
click at [696, 138] on input "37" at bounding box center [678, 134] width 57 height 26
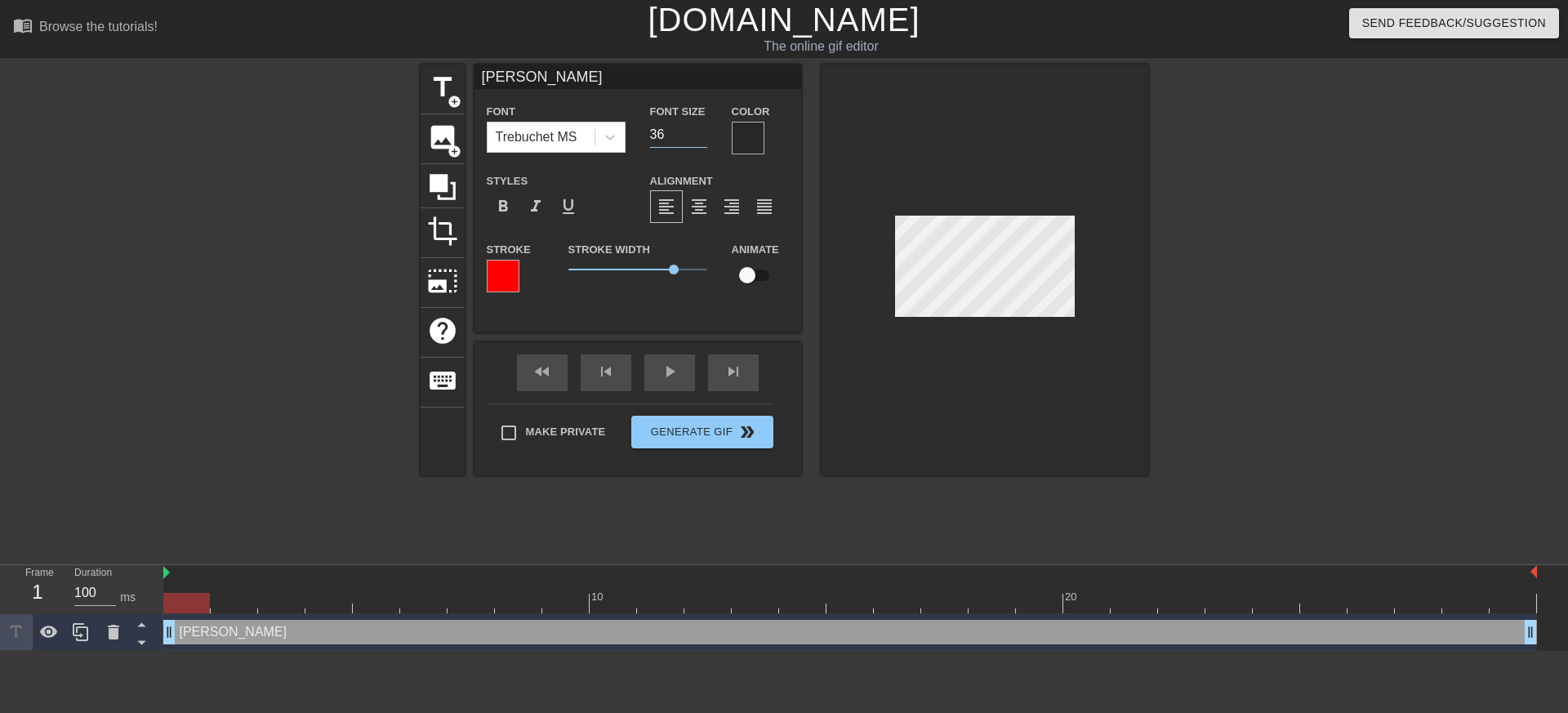
click at [696, 138] on input "36" at bounding box center [678, 134] width 57 height 26
click at [696, 138] on input "35" at bounding box center [678, 134] width 57 height 26
click at [696, 138] on input "34" at bounding box center [678, 134] width 57 height 26
type input "33"
click at [696, 138] on input "33" at bounding box center [678, 134] width 57 height 26
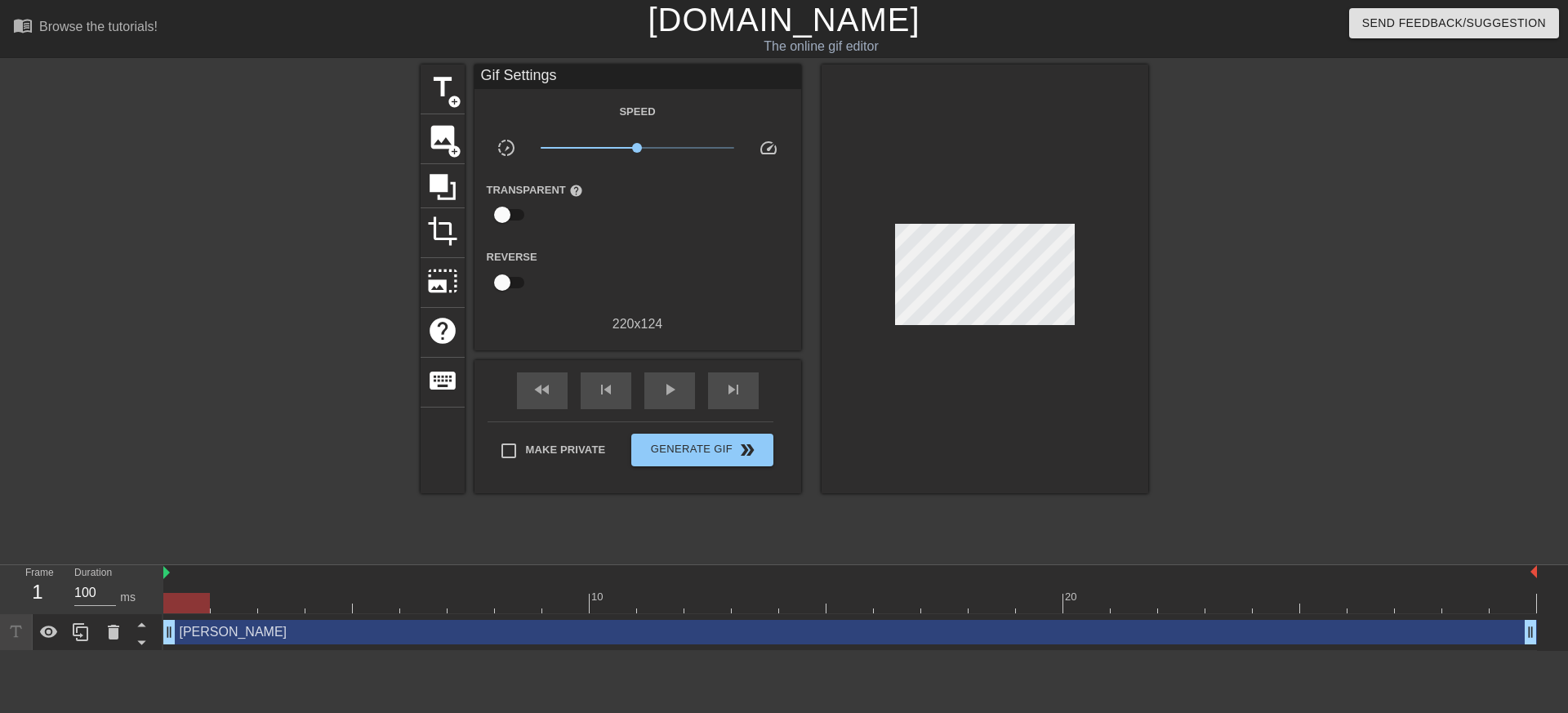
click at [962, 376] on div at bounding box center [985, 279] width 327 height 429
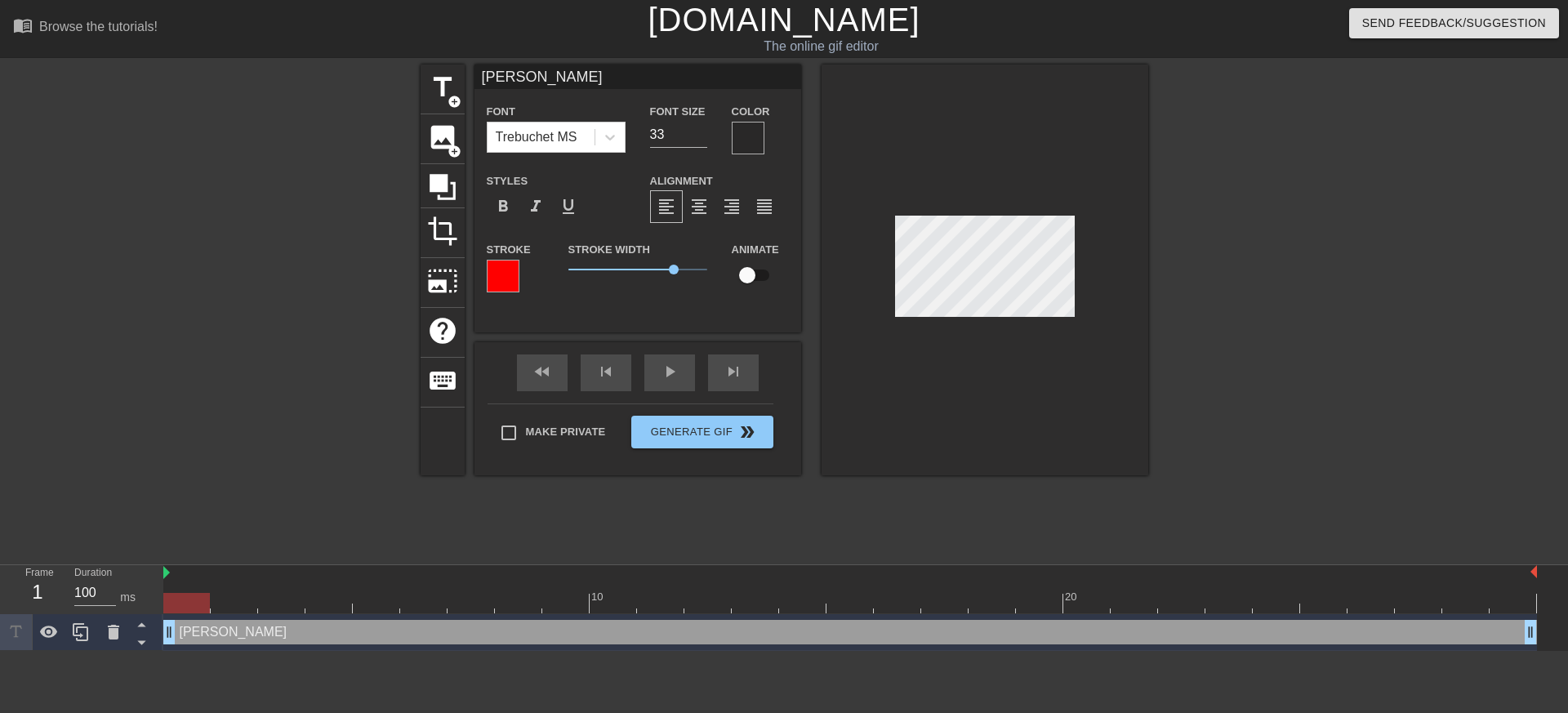
click at [615, 307] on div "Stroke Width 3.8" at bounding box center [637, 273] width 163 height 68
drag, startPoint x: 669, startPoint y: 270, endPoint x: 621, endPoint y: 271, distance: 48.0
click at [620, 271] on span "1.8" at bounding box center [618, 269] width 10 height 10
click at [755, 123] on div at bounding box center [748, 138] width 33 height 33
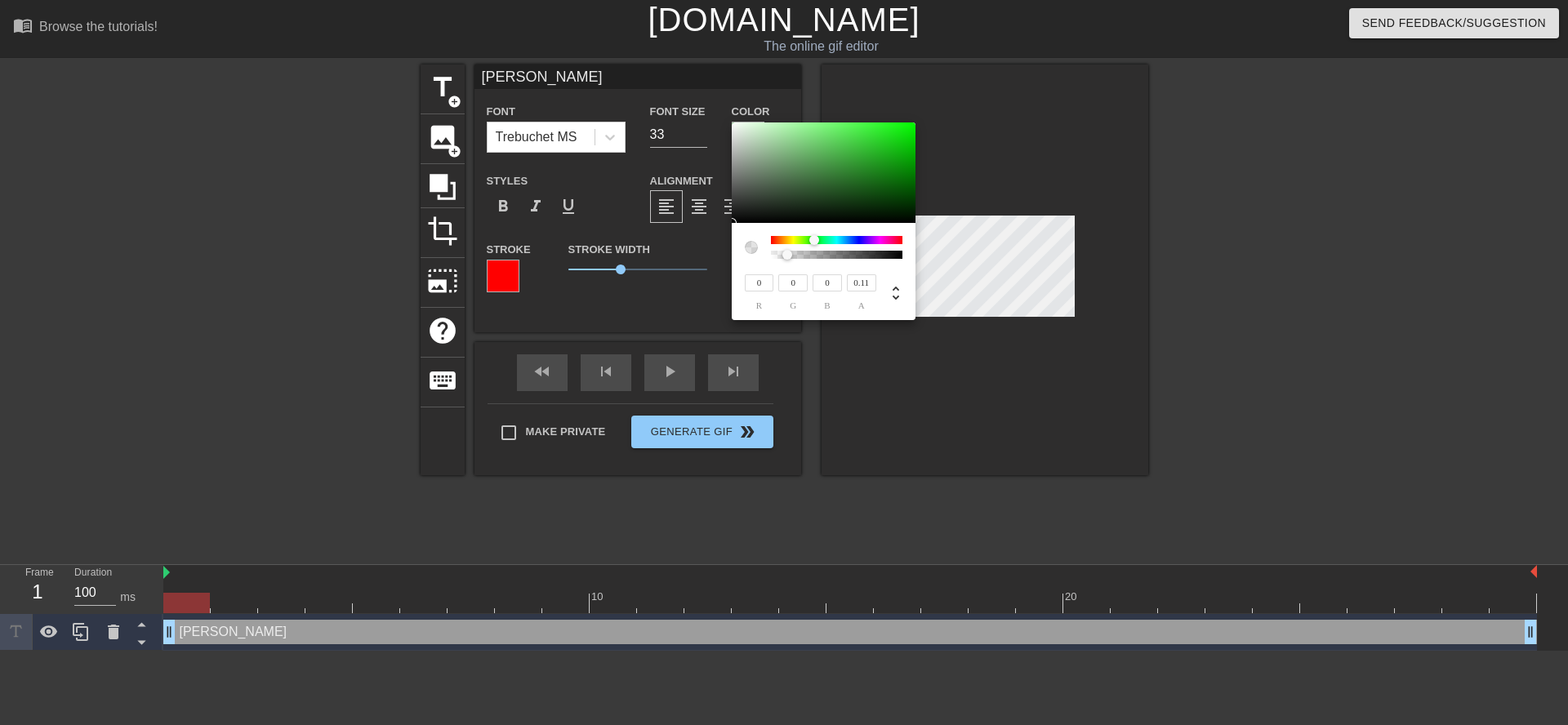
click at [814, 241] on div at bounding box center [837, 240] width 132 height 8
click at [819, 254] on div at bounding box center [836, 255] width 127 height 8
type input "0.84"
drag, startPoint x: 821, startPoint y: 254, endPoint x: 878, endPoint y: 254, distance: 57.0
click at [876, 254] on div at bounding box center [872, 255] width 10 height 10
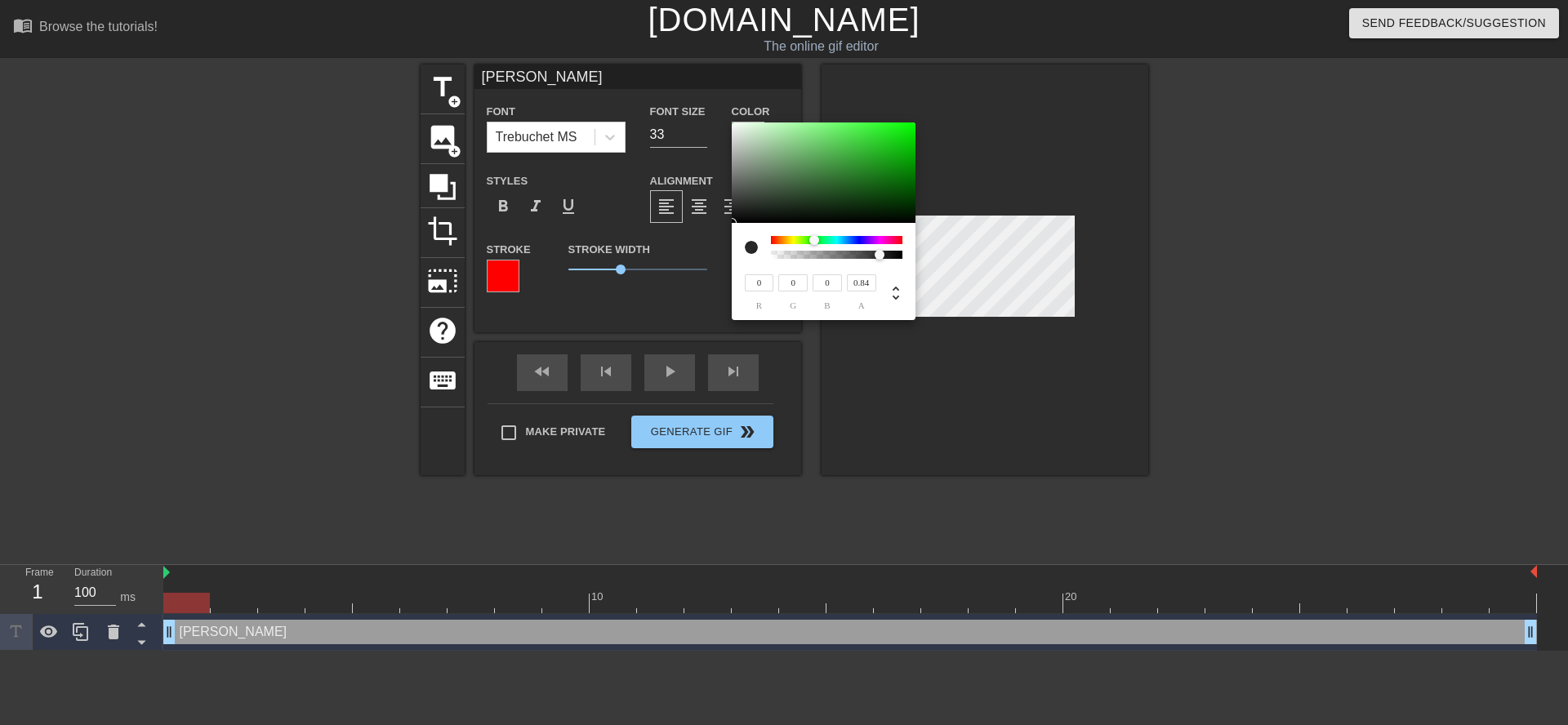
type input "62"
type input "139"
type input "61"
type input "63"
type input "62"
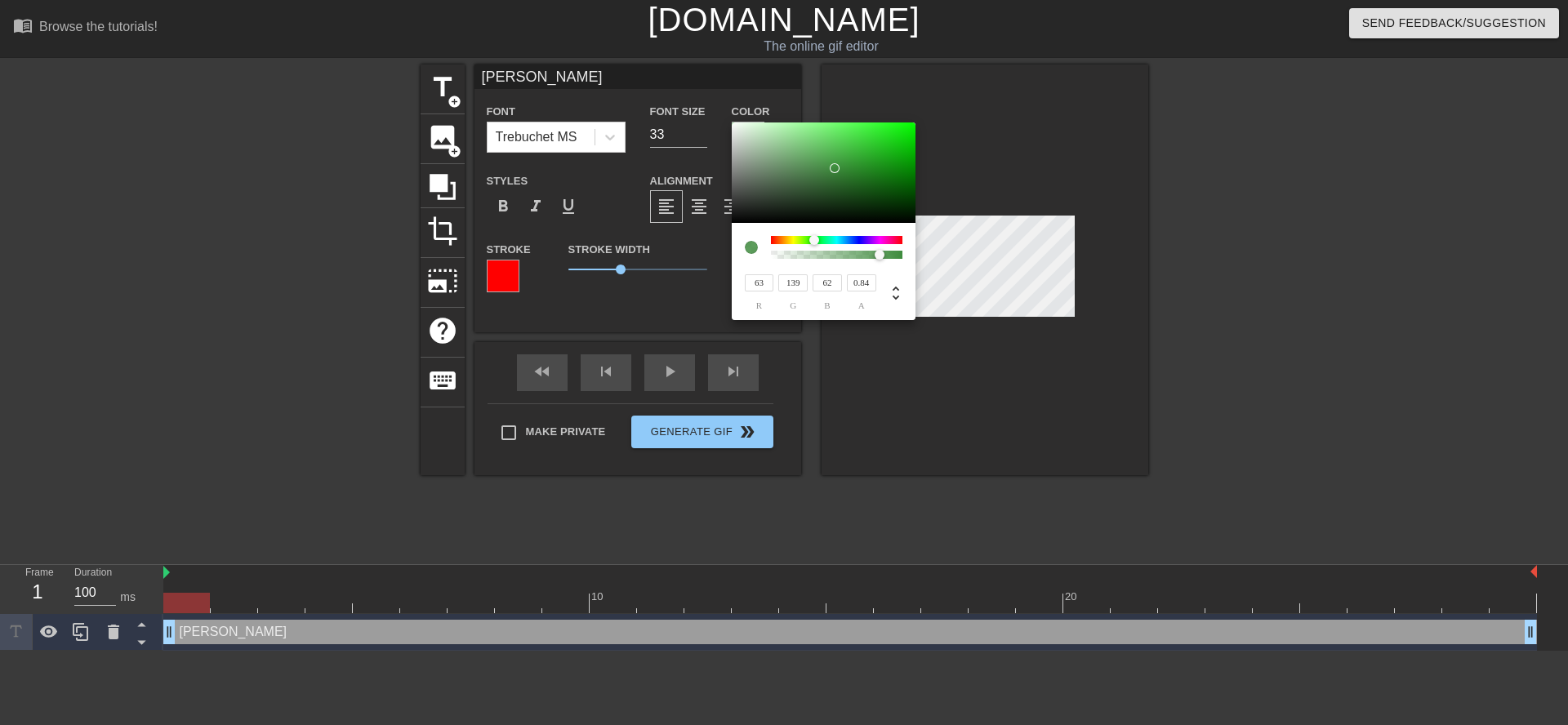
click at [833, 168] on div at bounding box center [823, 173] width 184 height 102
type input "25"
type input "209"
type input "23"
type input "24"
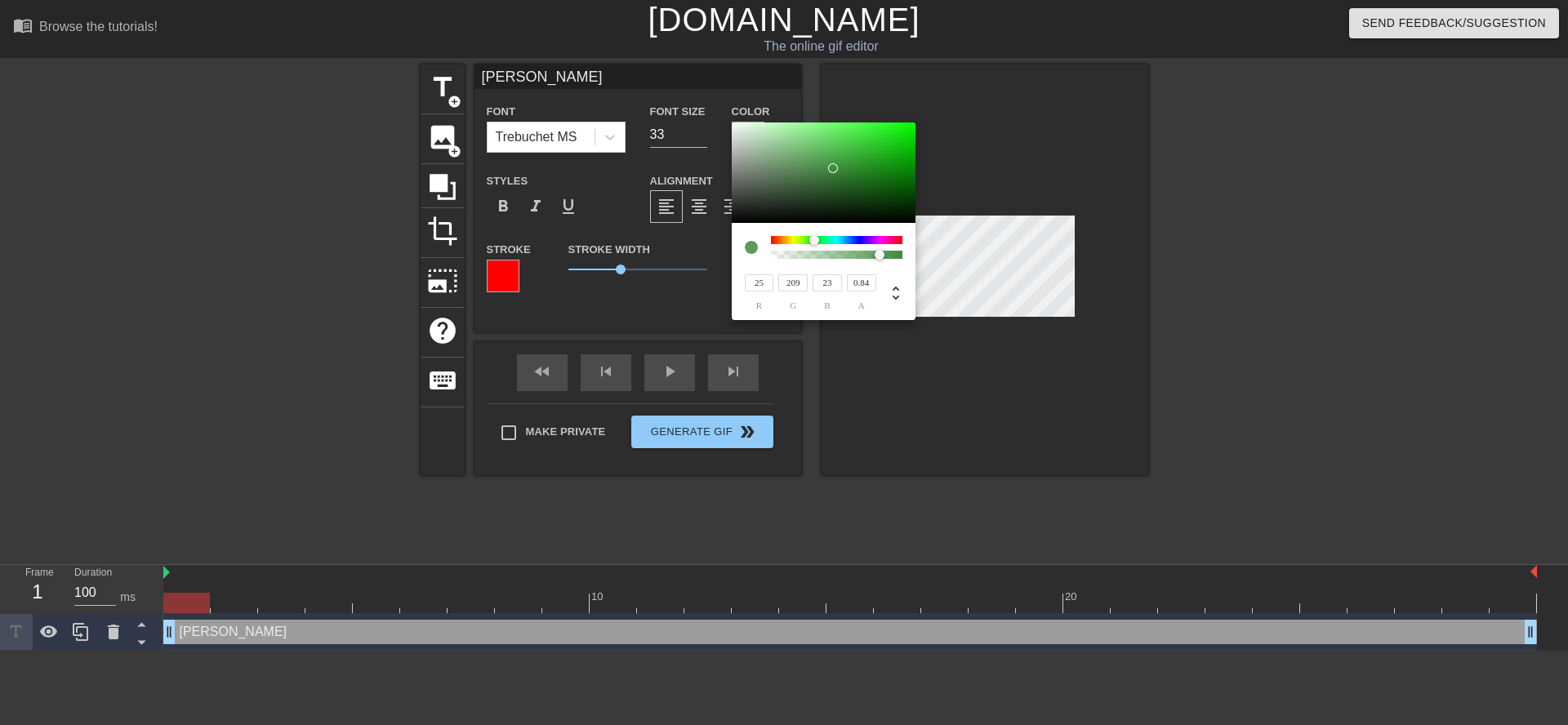
type input "22"
click at [896, 140] on div at bounding box center [823, 173] width 184 height 102
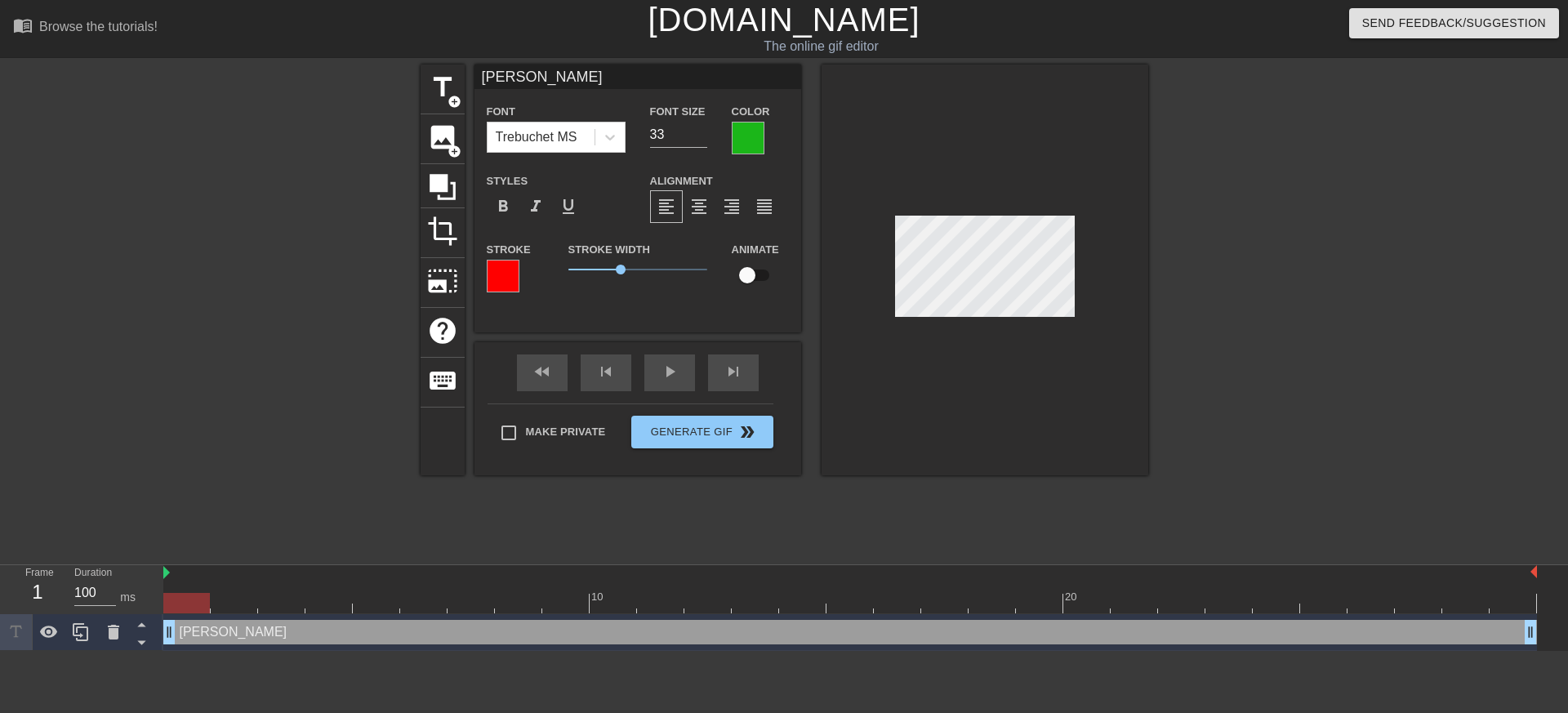
click at [755, 148] on div at bounding box center [748, 138] width 33 height 33
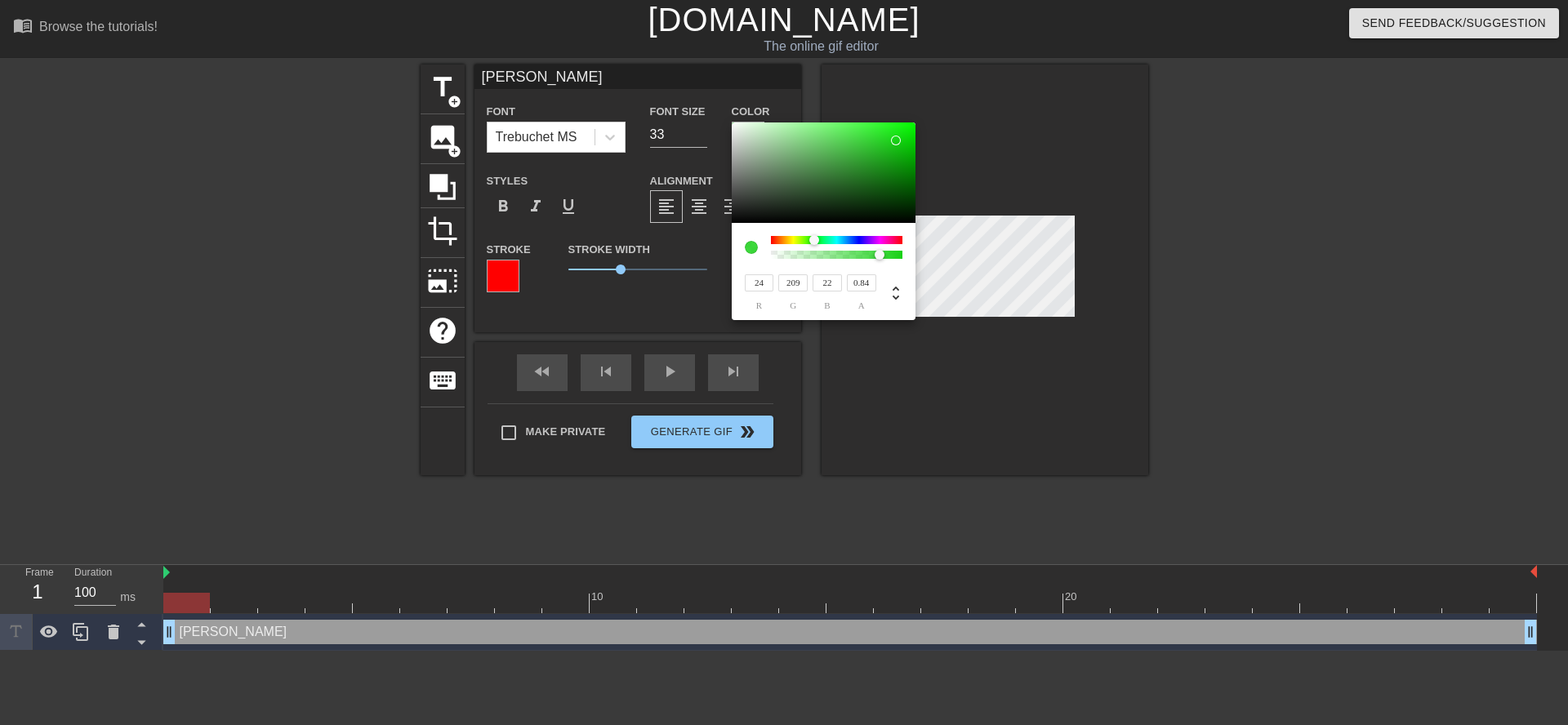
type input "209"
type input "22"
type input "60"
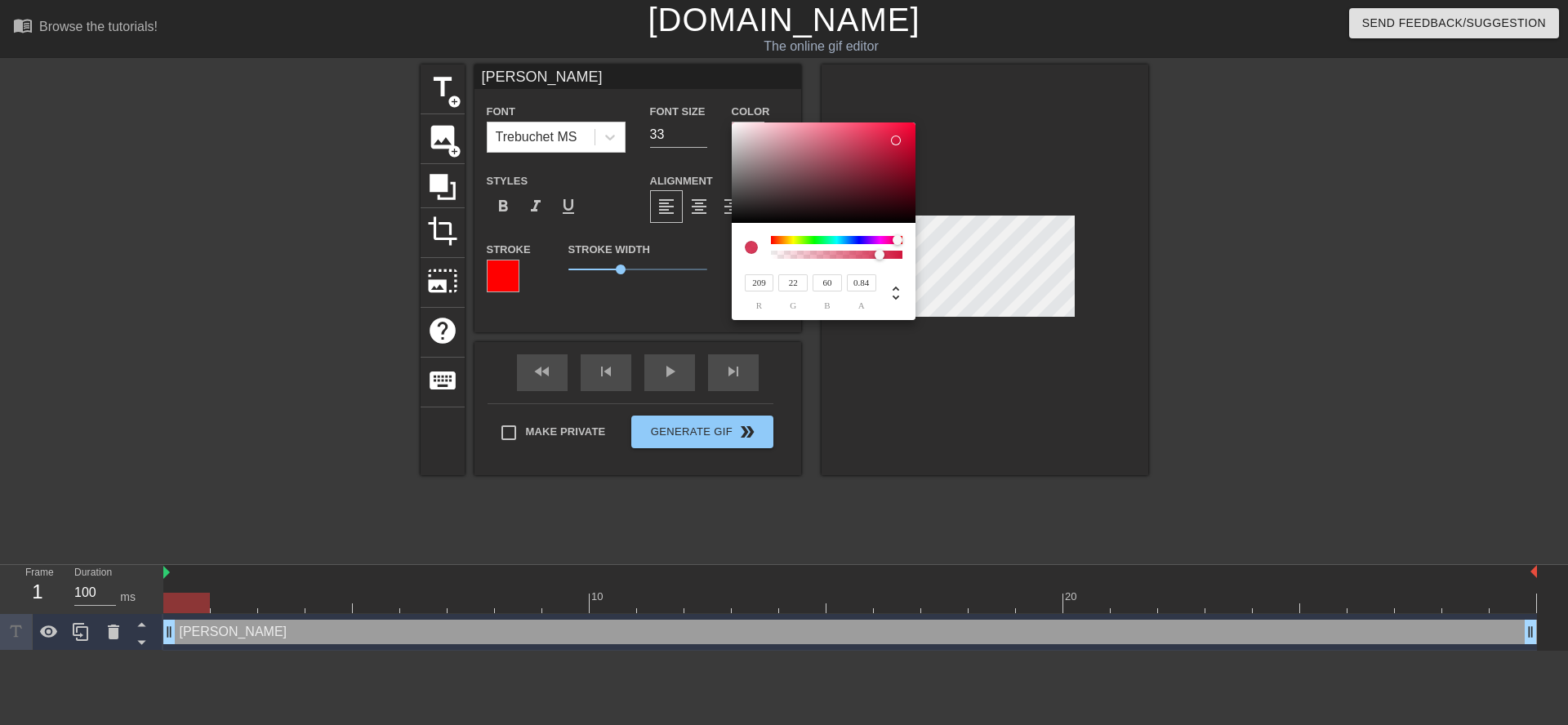
click at [898, 240] on div at bounding box center [837, 240] width 132 height 8
type input "244"
type input "24"
type input "69"
type input "250"
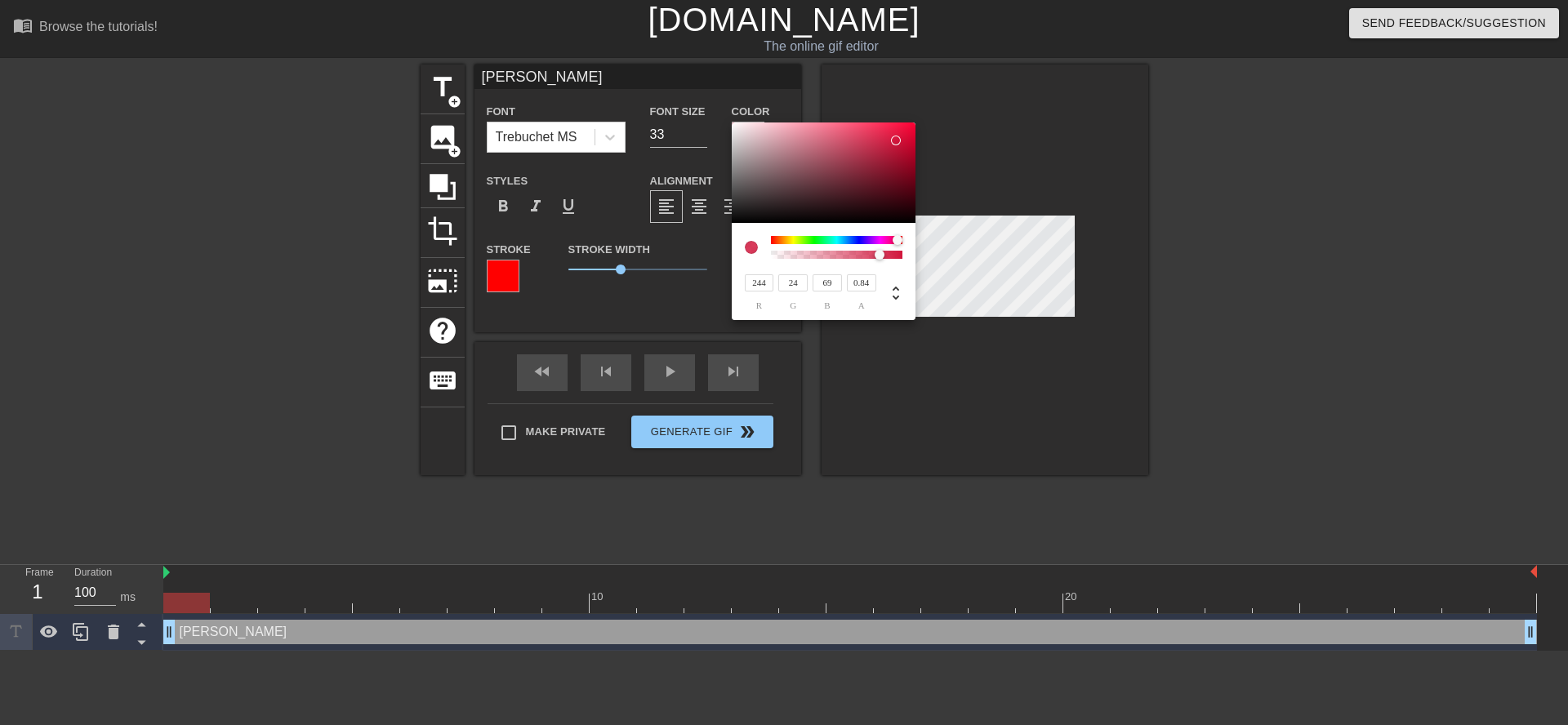
type input "21"
type input "67"
type input "19"
type input "66"
type input "255"
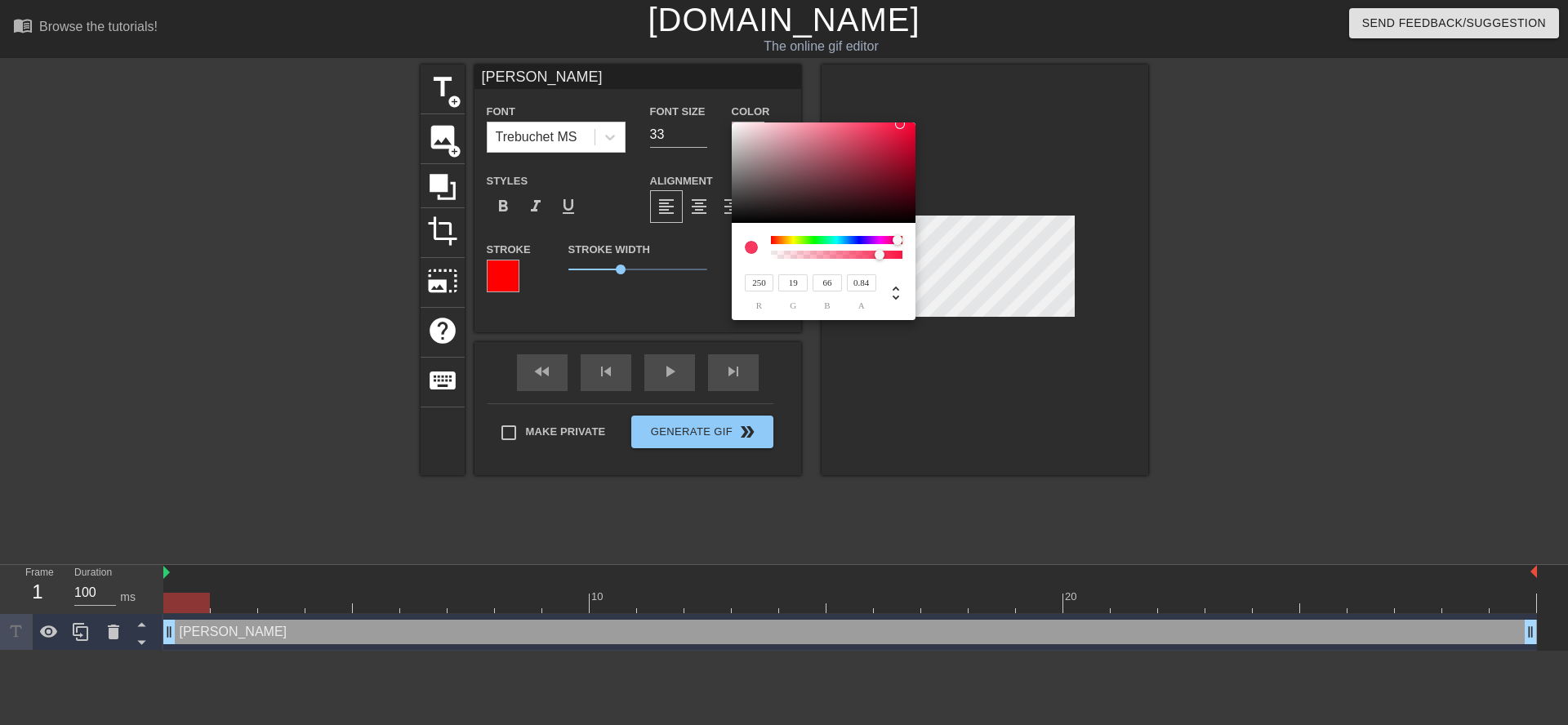
type input "14"
type input "63"
type input "10"
type input "60"
type input "4"
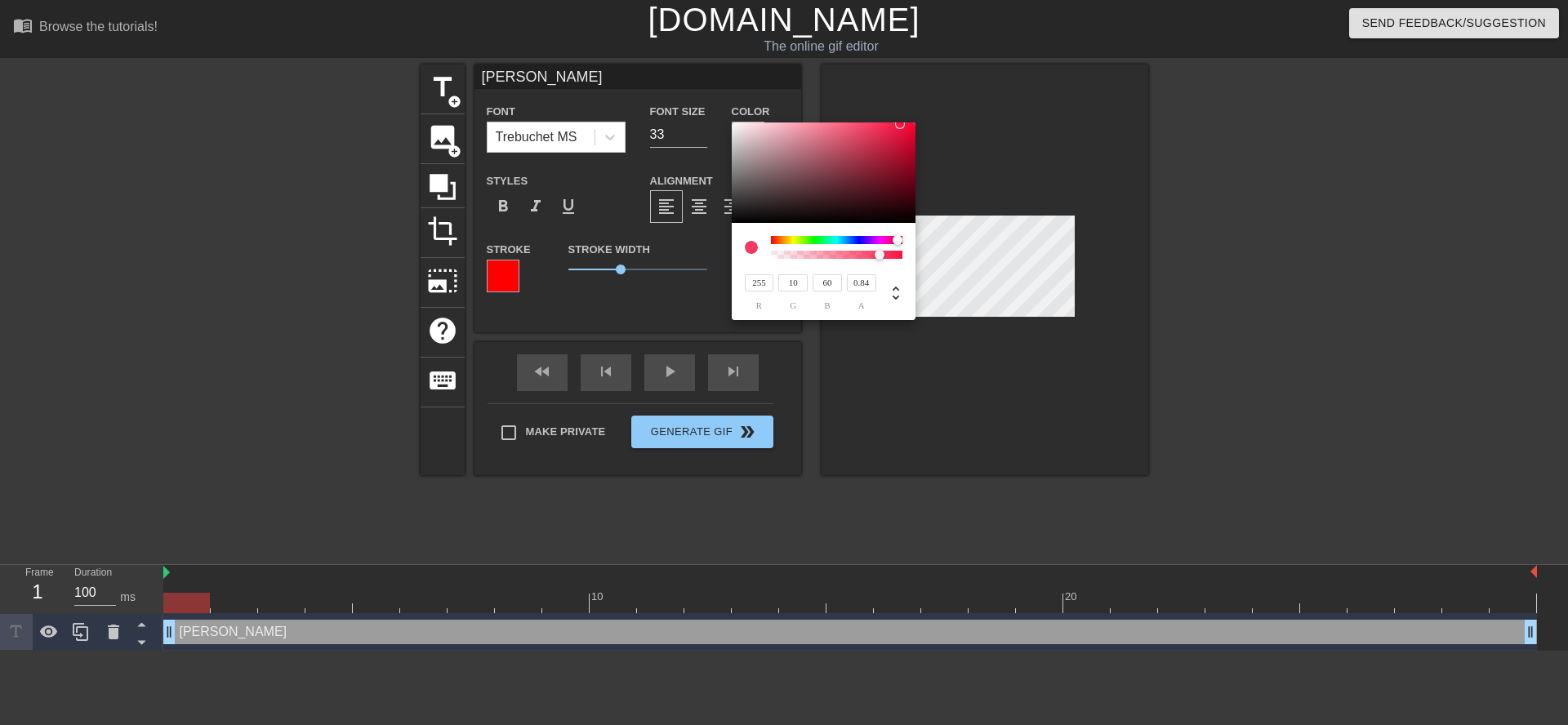
type input "55"
type input "3"
type input "54"
drag, startPoint x: 897, startPoint y: 127, endPoint x: 913, endPoint y: 112, distance: 21.9
click at [913, 112] on div "255 r 3 g 54 b 0.84 a" at bounding box center [784, 362] width 1568 height 725
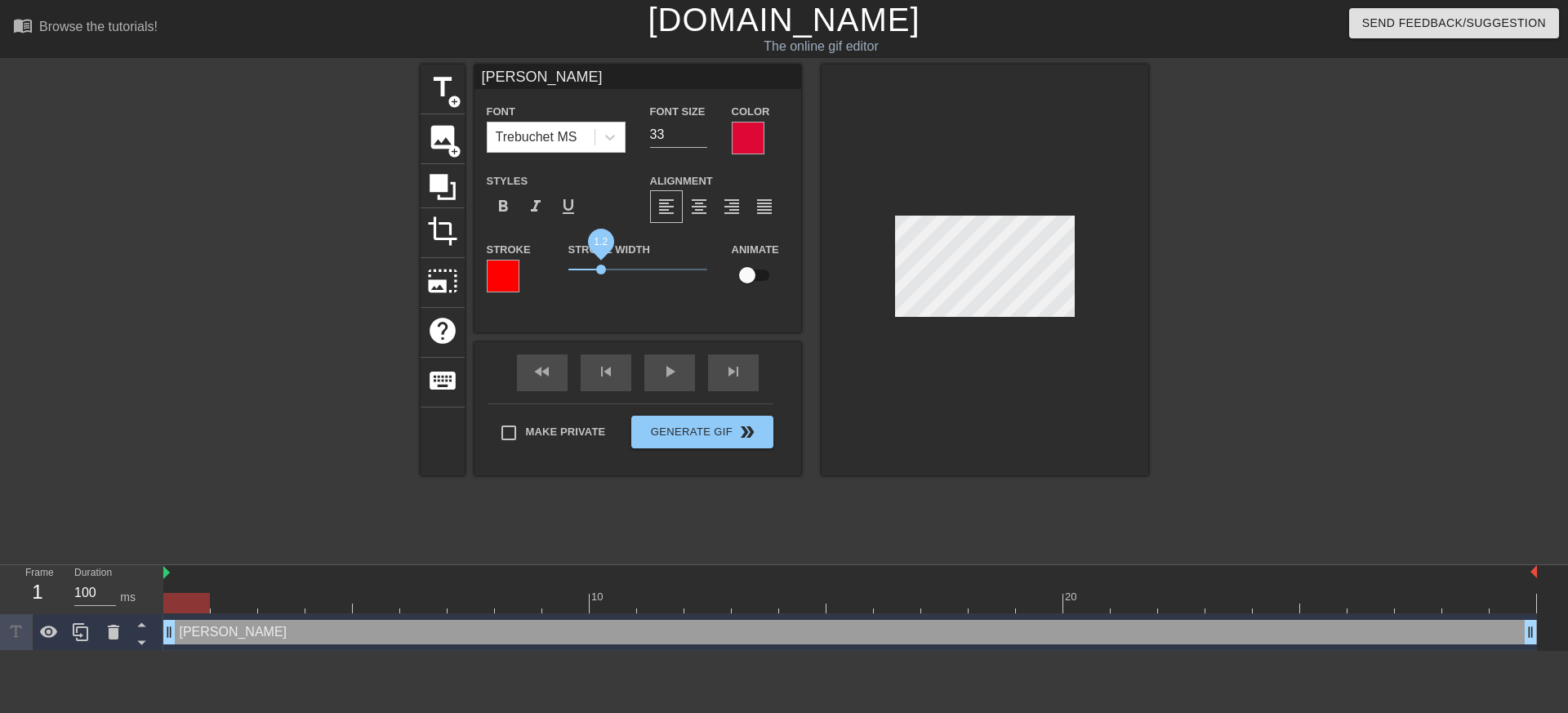
drag, startPoint x: 620, startPoint y: 269, endPoint x: 600, endPoint y: 267, distance: 20.1
click at [600, 267] on span "1.2" at bounding box center [601, 269] width 10 height 10
click at [950, 379] on div at bounding box center [985, 270] width 327 height 411
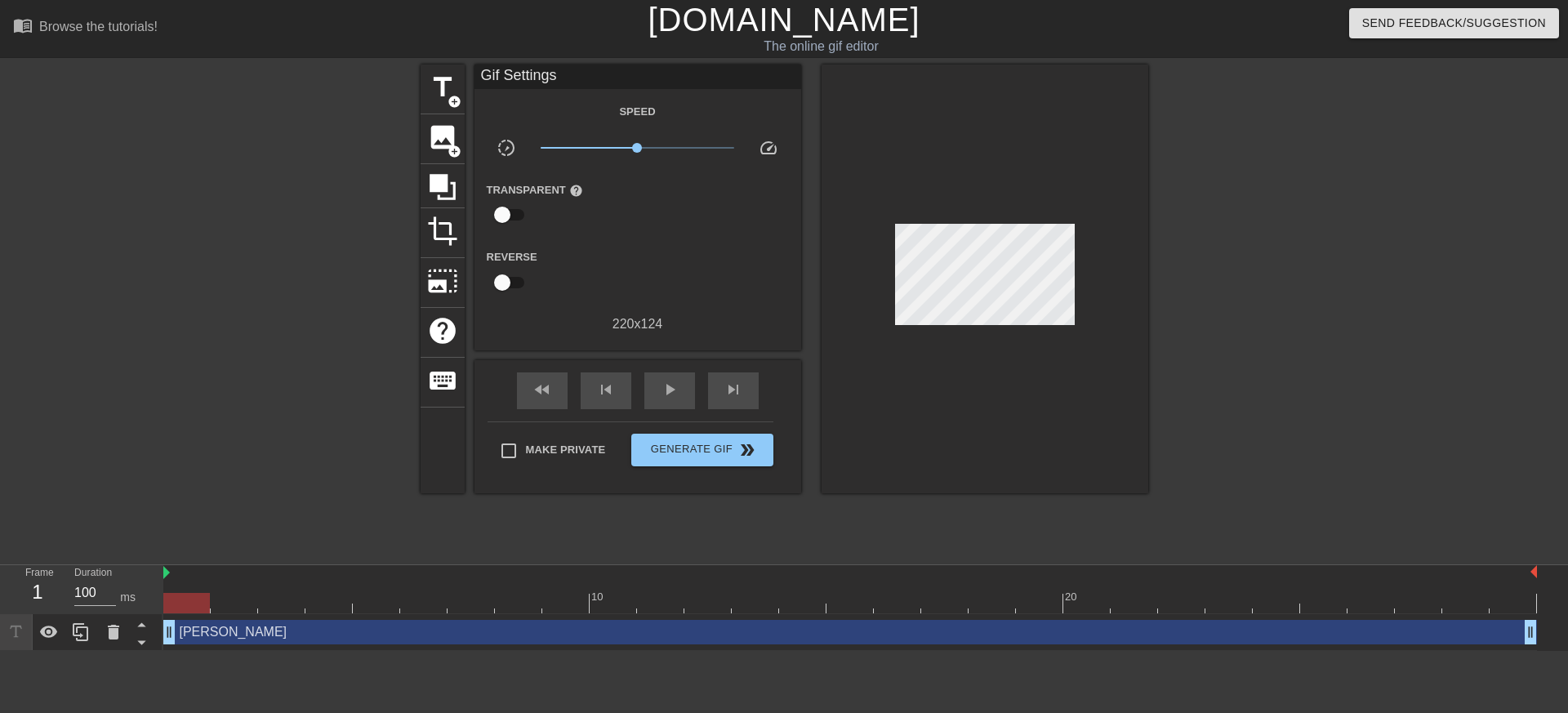
click at [977, 344] on div at bounding box center [985, 279] width 327 height 429
click at [591, 444] on span "Make Private" at bounding box center [566, 450] width 80 height 16
click at [526, 444] on input "Make Private" at bounding box center [508, 450] width 34 height 34
checkbox input "true"
click at [697, 446] on span "Generate Gif double_arrow" at bounding box center [701, 450] width 129 height 19
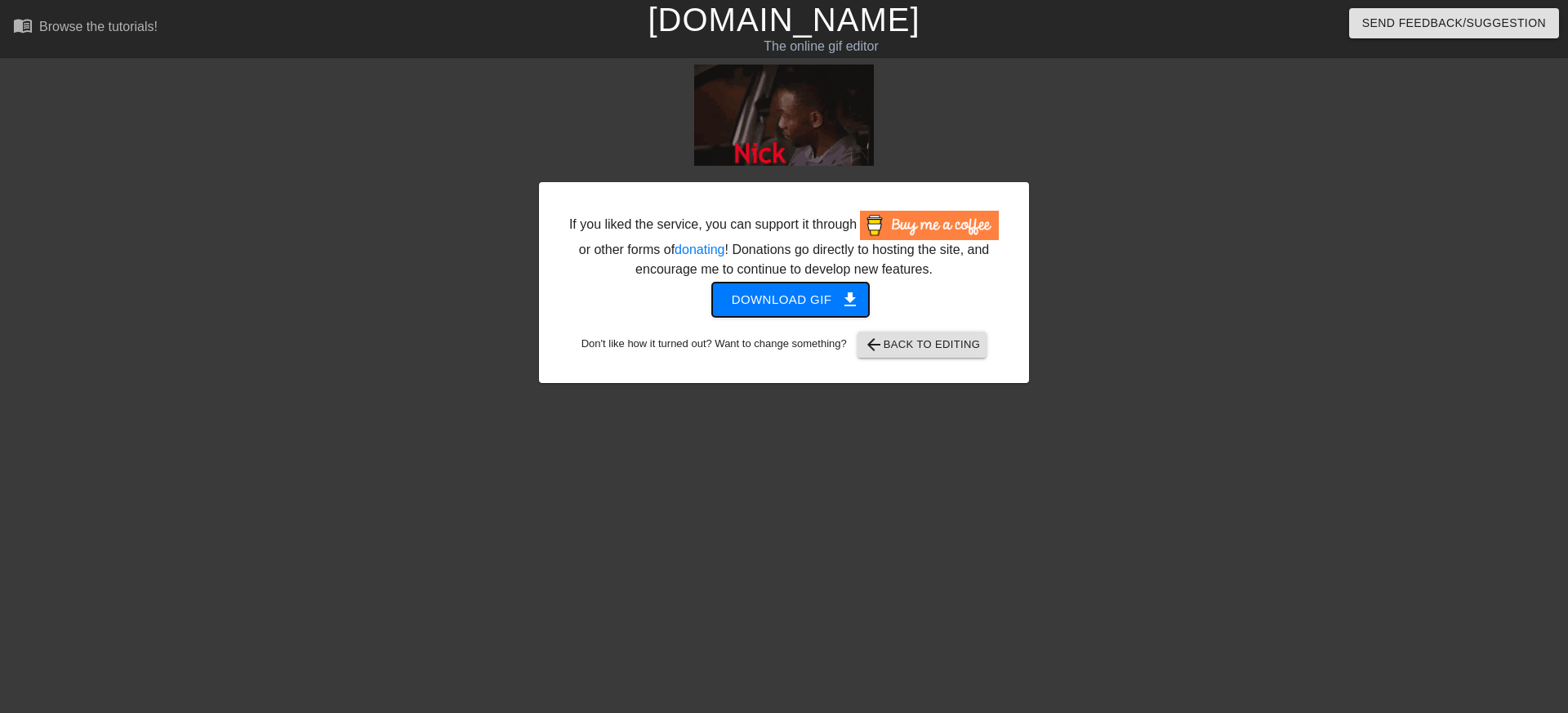
click at [817, 311] on span "Download gif get_app" at bounding box center [790, 300] width 118 height 21
